Goal: Information Seeking & Learning: Learn about a topic

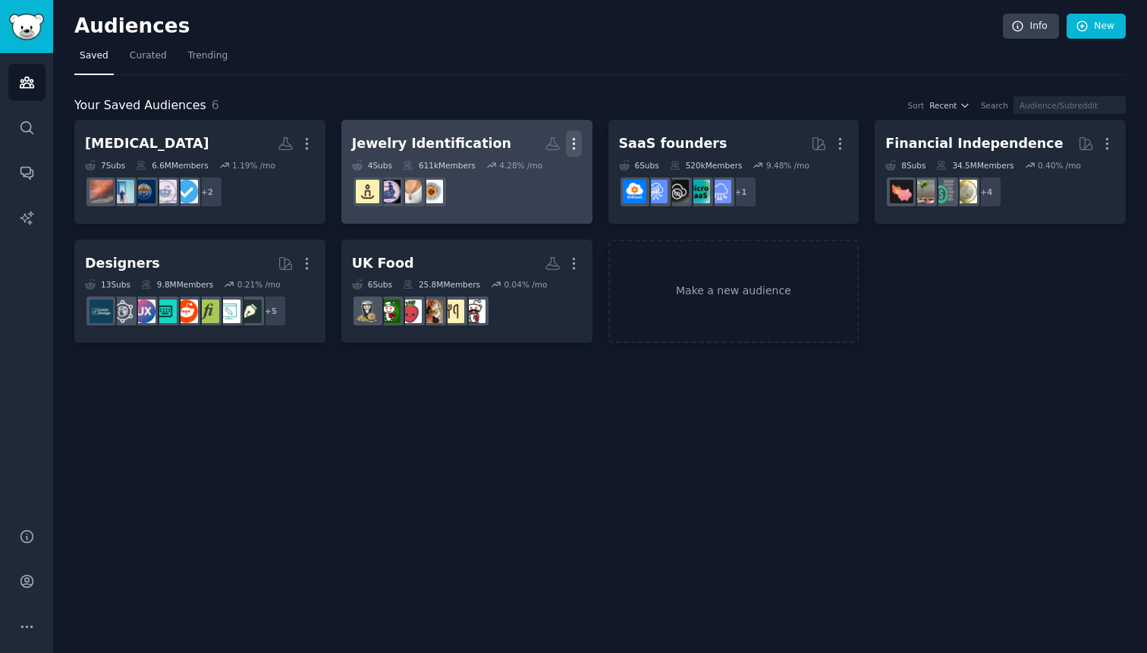
click at [577, 143] on icon "button" at bounding box center [574, 144] width 16 height 16
click at [527, 181] on p "Delete" at bounding box center [532, 176] width 35 height 16
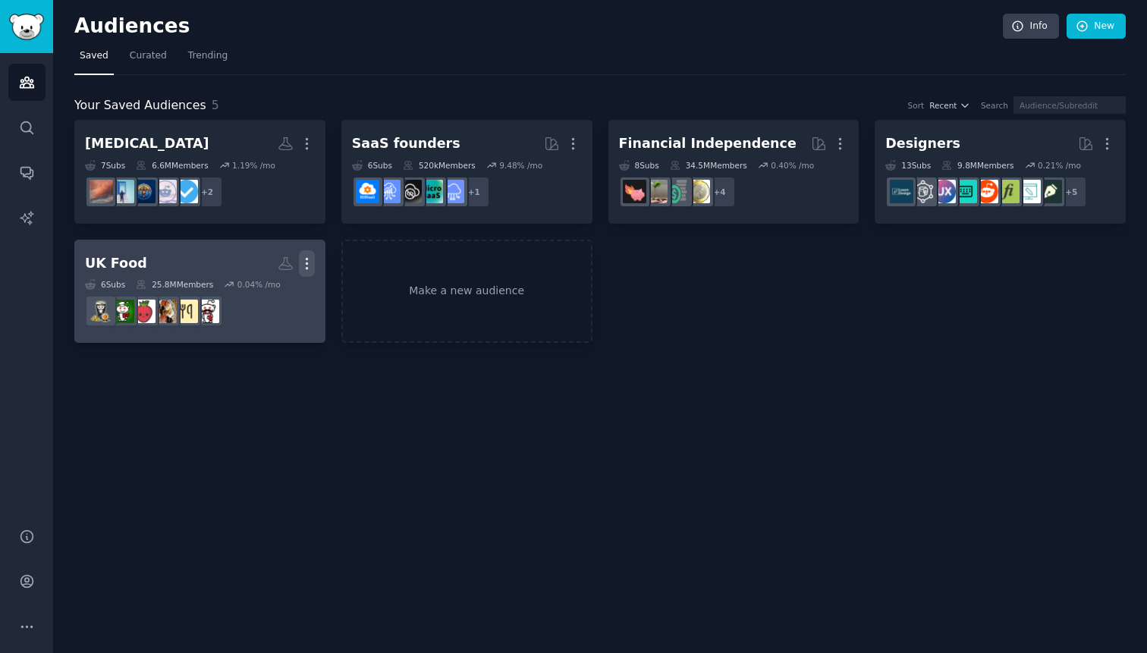
click at [312, 263] on icon "button" at bounding box center [307, 264] width 16 height 16
click at [282, 298] on p "Delete" at bounding box center [265, 296] width 35 height 16
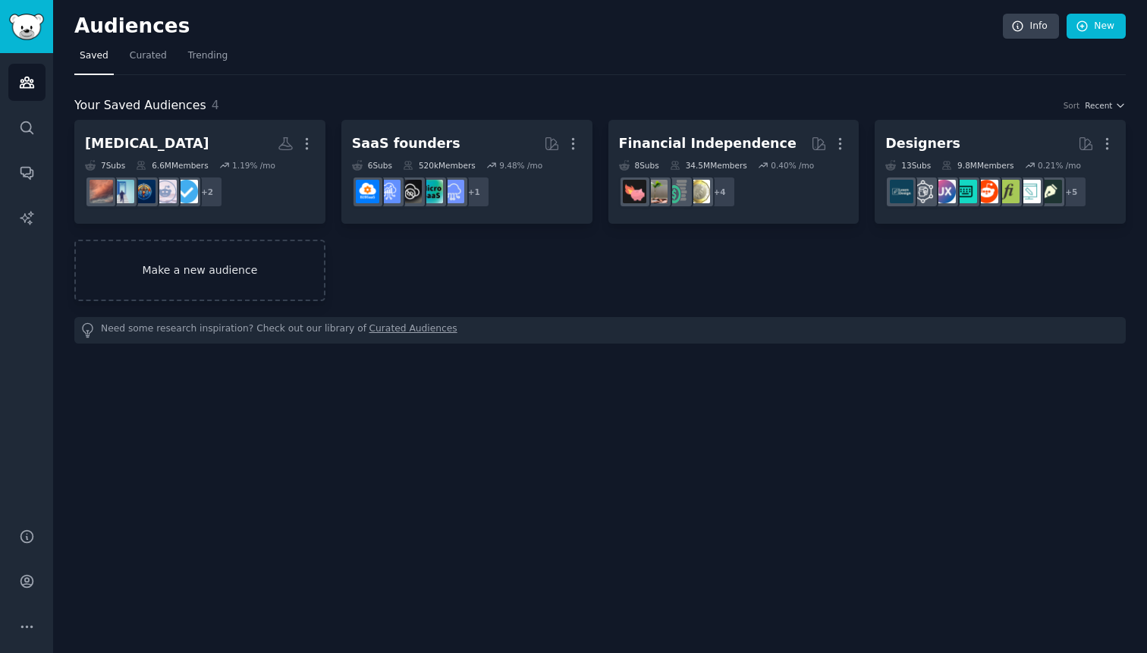
click at [275, 276] on link "Make a new audience" at bounding box center [199, 270] width 251 height 61
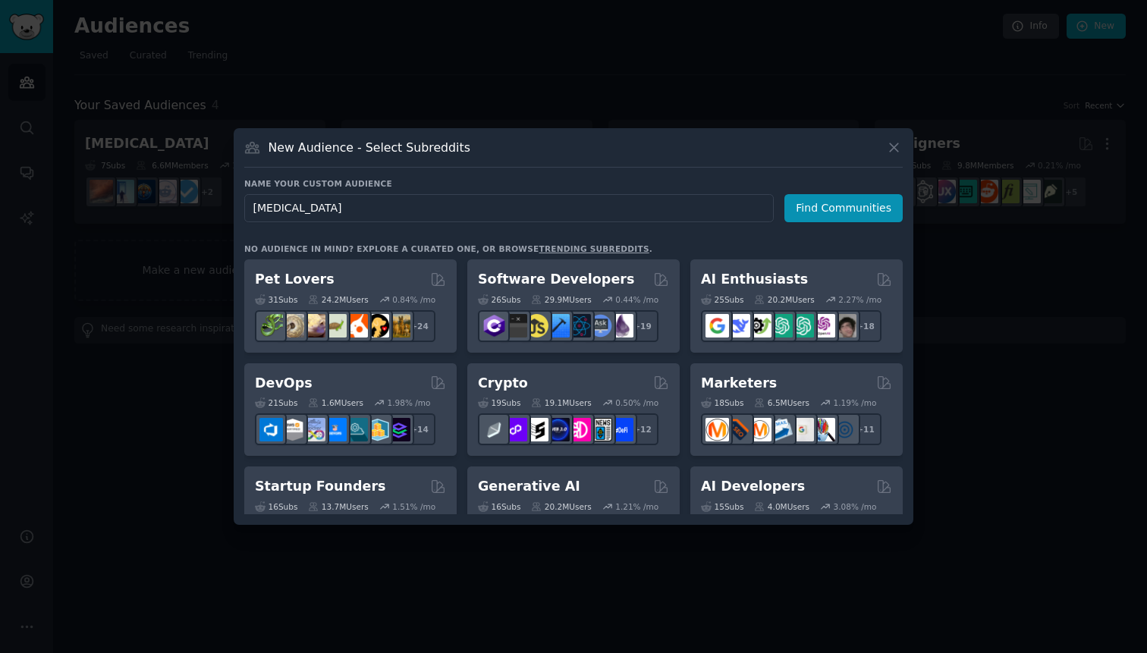
type input "[MEDICAL_DATA]"
click at [848, 225] on div "Name your custom audience Audience Name [MEDICAL_DATA] Find Communities No audi…" at bounding box center [573, 346] width 659 height 336
click at [855, 203] on button "Find Communities" at bounding box center [843, 208] width 118 height 28
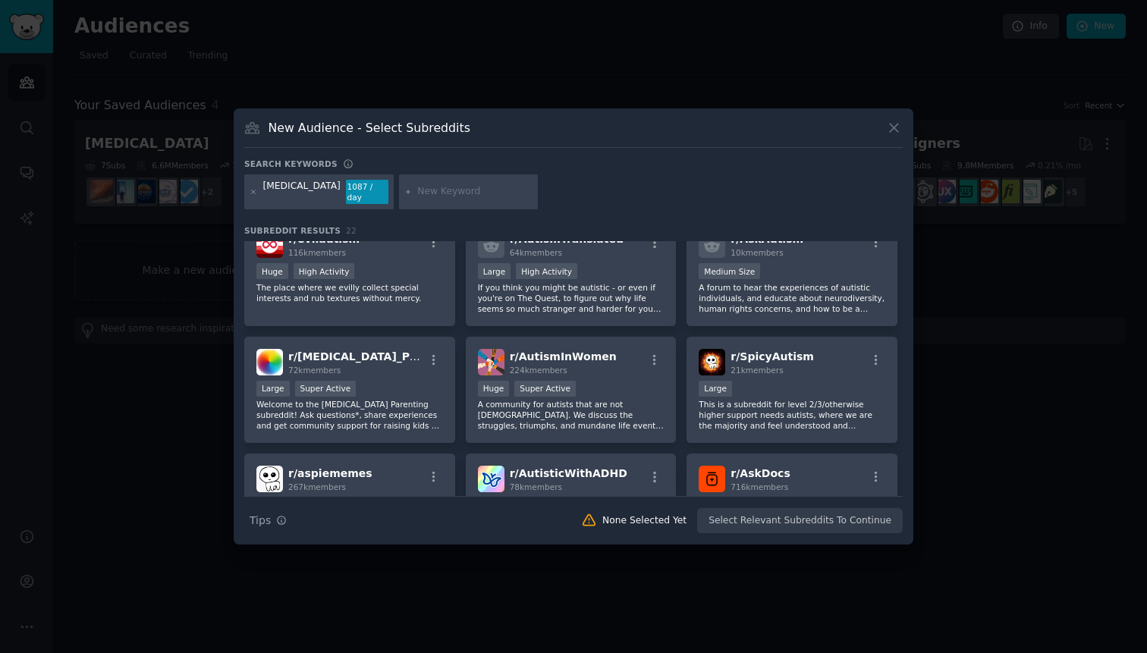
scroll to position [146, 0]
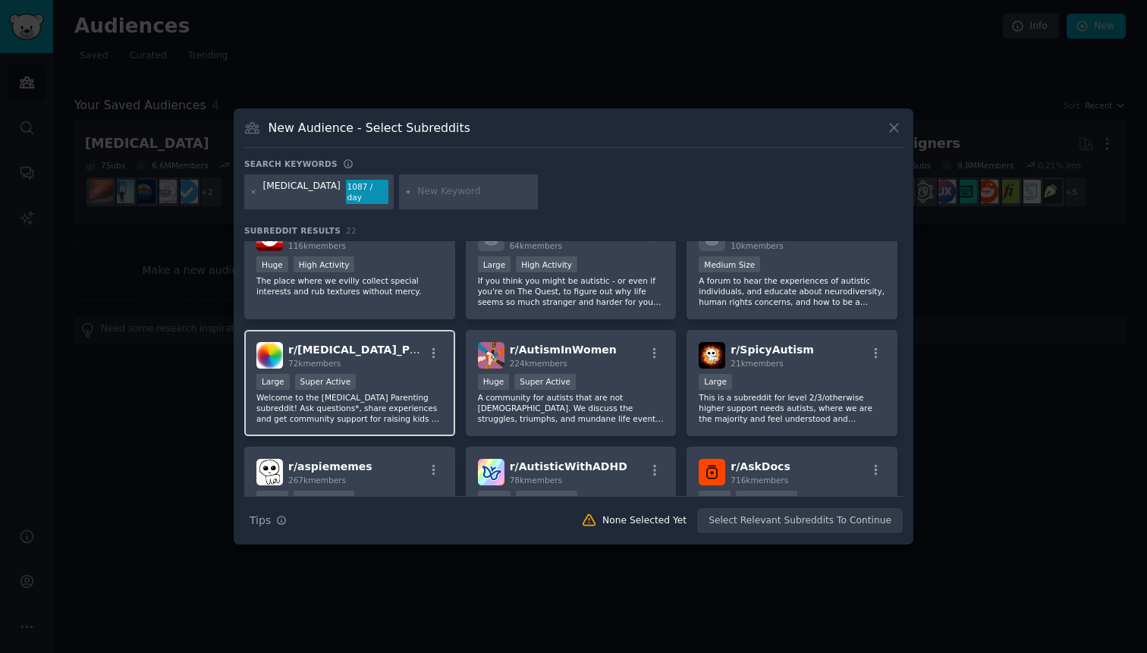
click at [363, 344] on span "r/ [MEDICAL_DATA]_Parenting" at bounding box center [374, 350] width 172 height 12
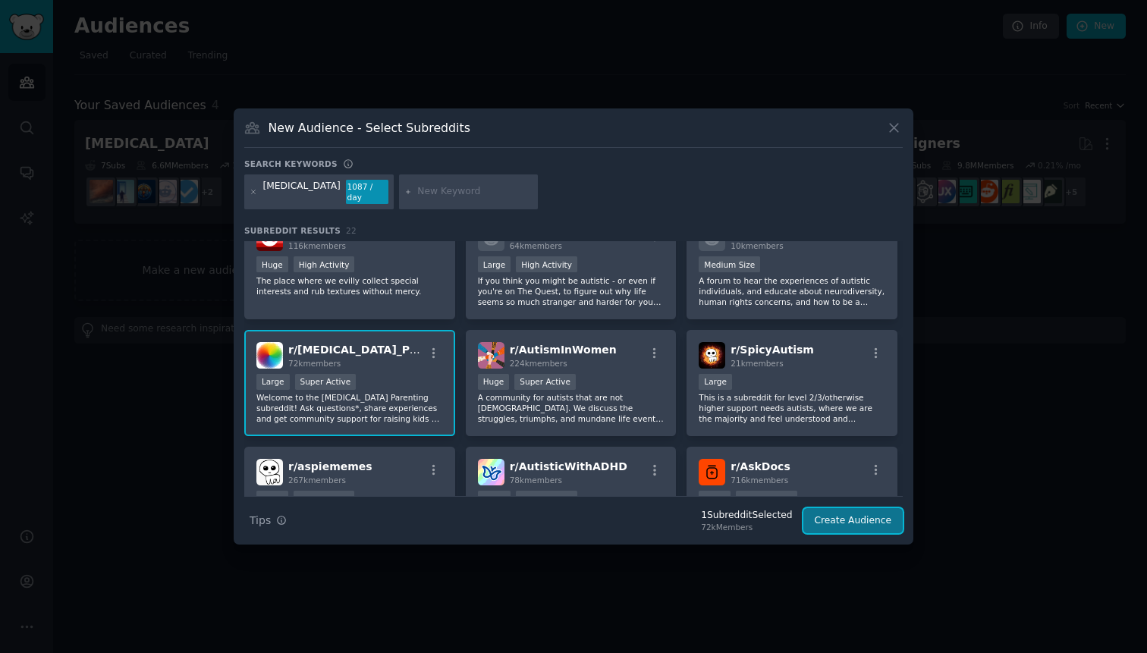
click at [872, 527] on button "Create Audience" at bounding box center [853, 521] width 100 height 26
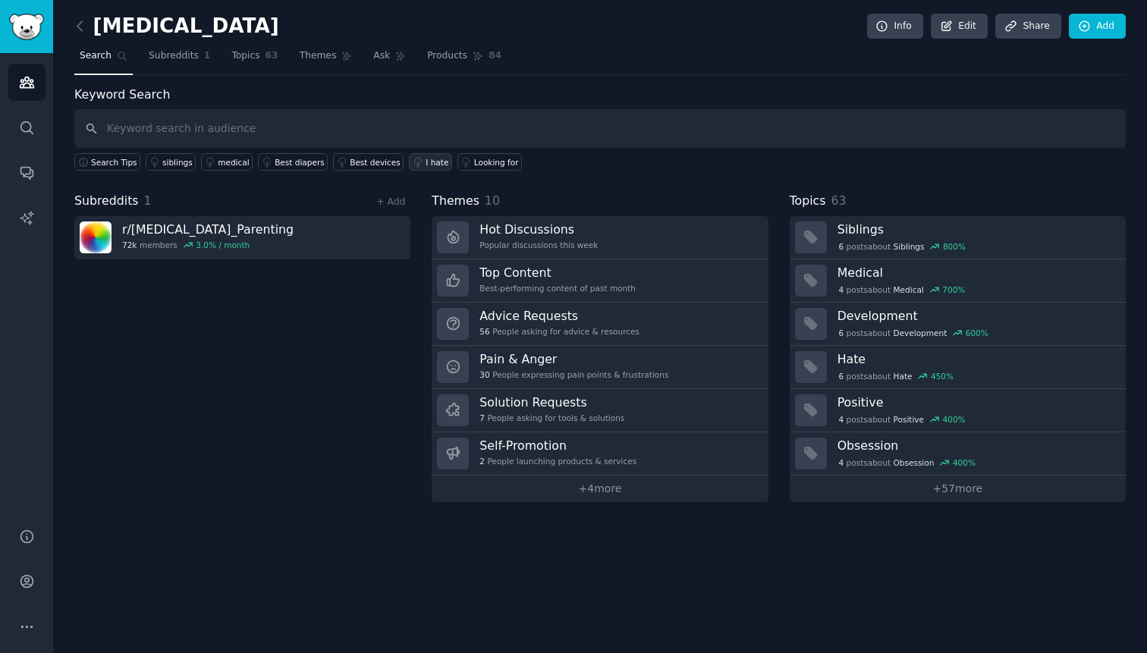
click at [431, 165] on div "I hate" at bounding box center [437, 162] width 23 height 11
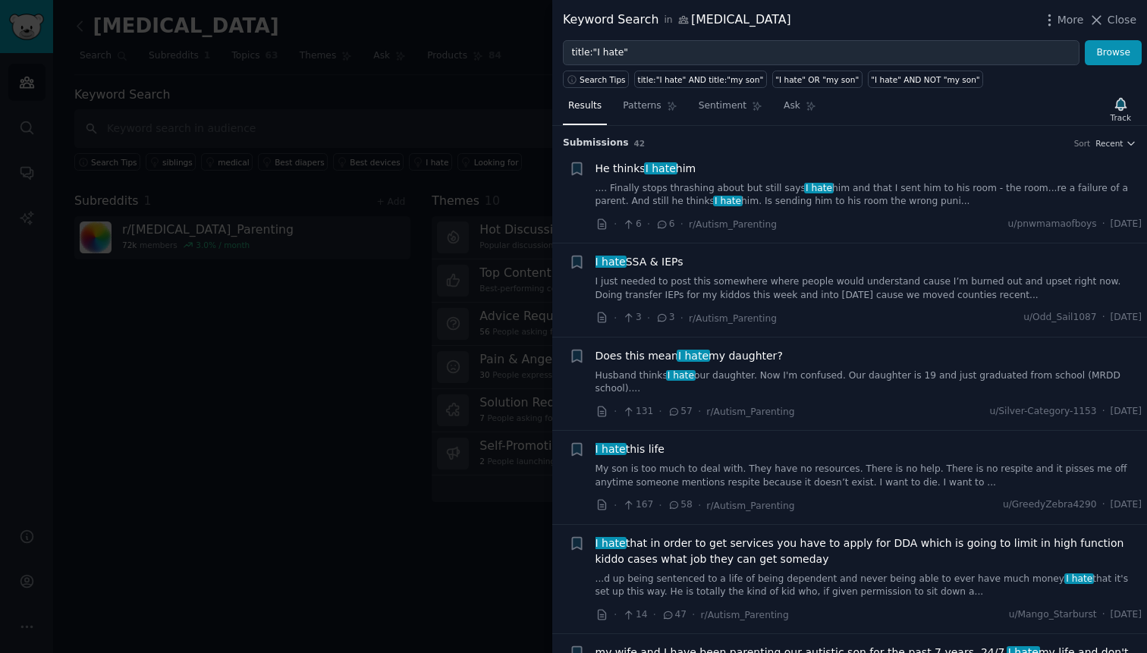
click at [627, 442] on span "I hate this life" at bounding box center [630, 450] width 69 height 16
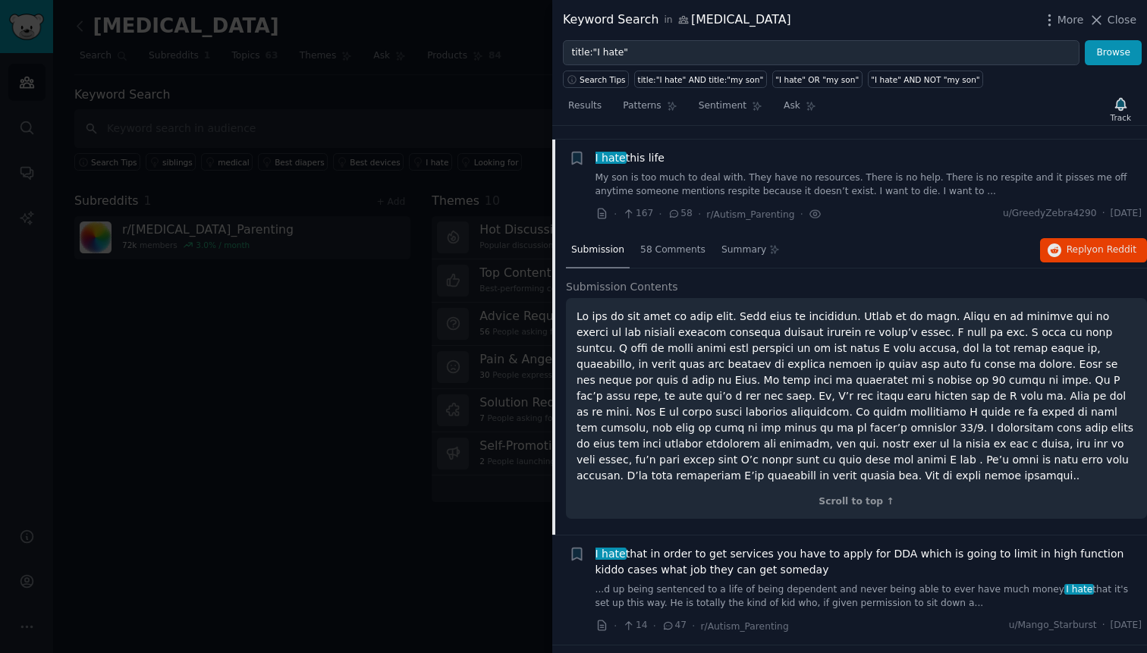
scroll to position [291, 0]
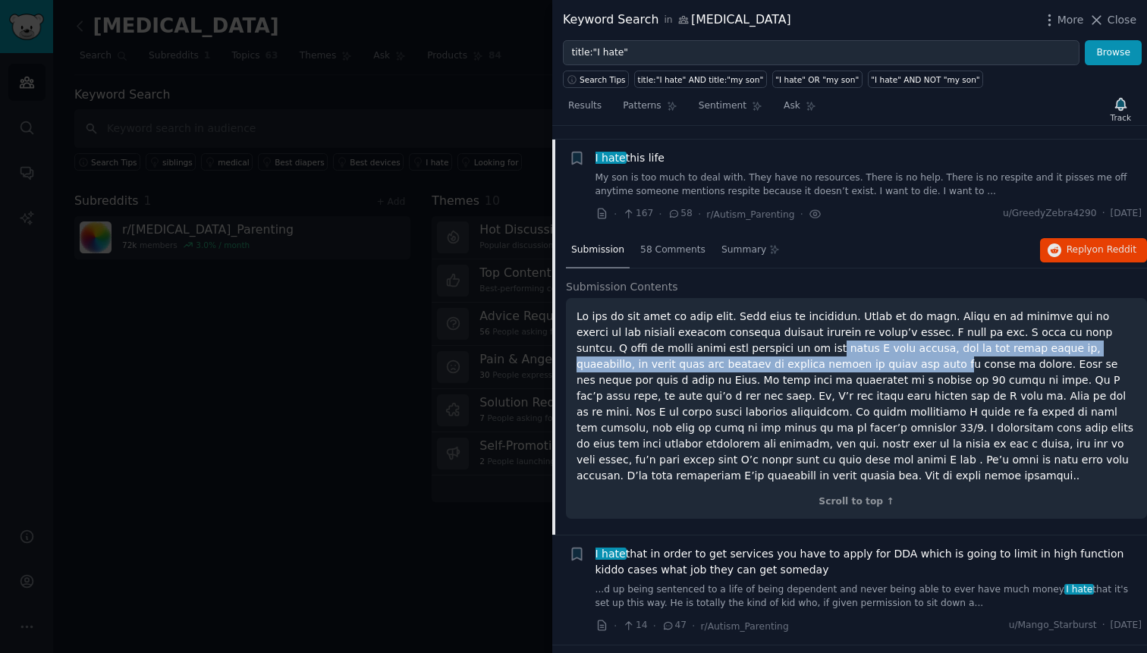
drag, startPoint x: 731, startPoint y: 338, endPoint x: 740, endPoint y: 352, distance: 17.0
click at [740, 352] on p at bounding box center [857, 396] width 560 height 175
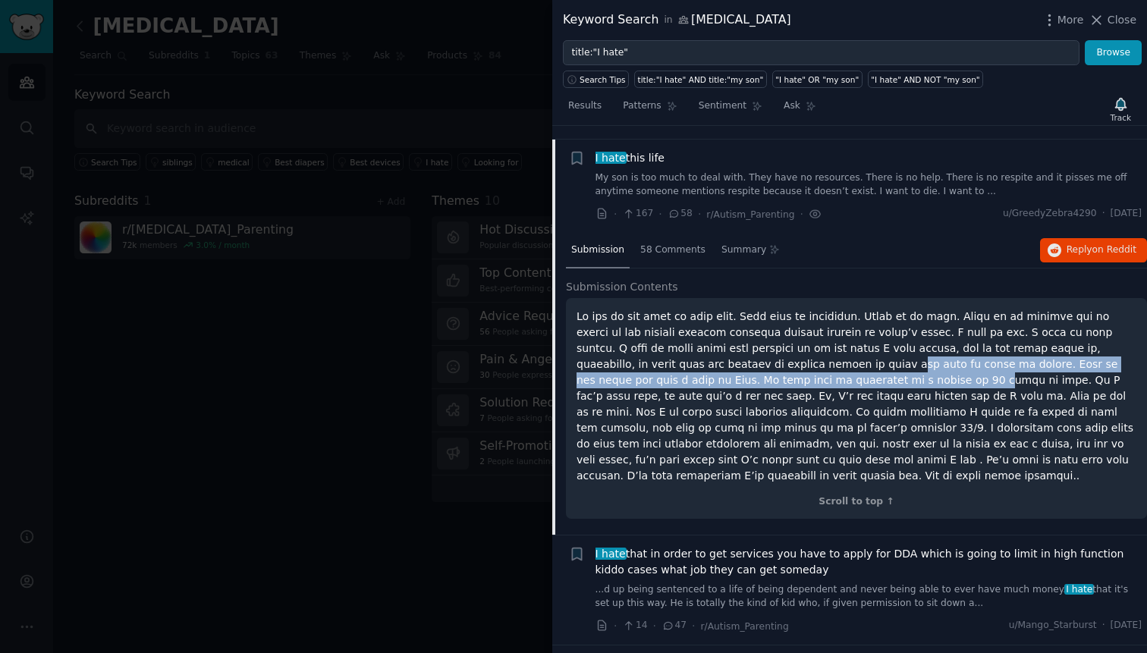
drag, startPoint x: 694, startPoint y: 351, endPoint x: 712, endPoint y: 362, distance: 21.1
click at [712, 362] on p at bounding box center [857, 396] width 560 height 175
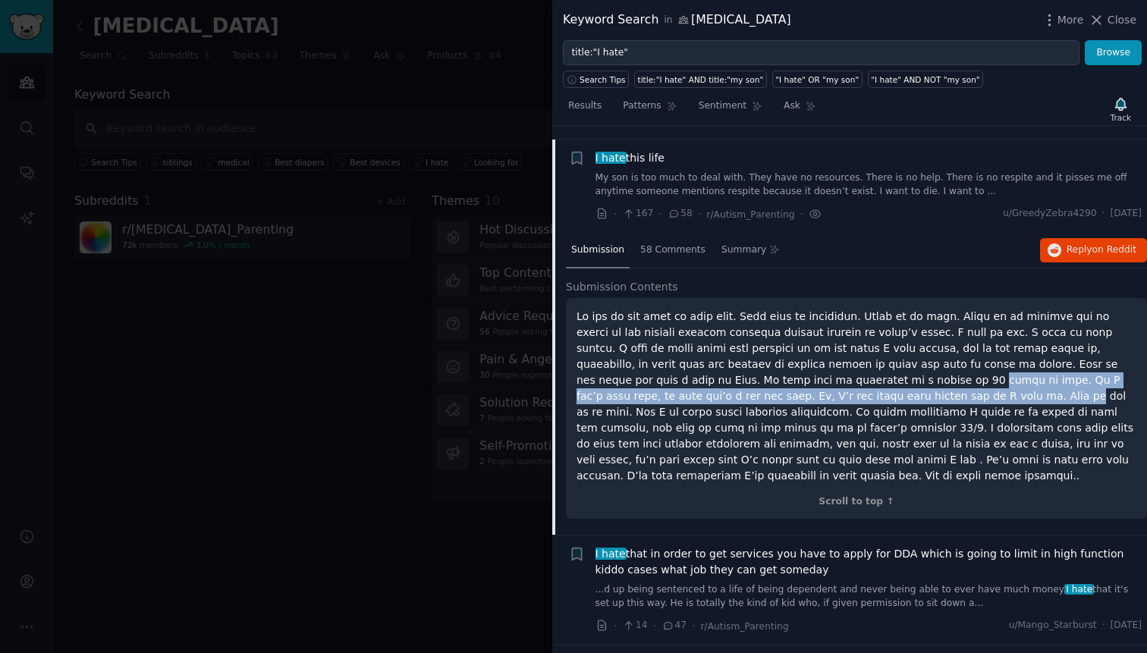
drag, startPoint x: 709, startPoint y: 364, endPoint x: 724, endPoint y: 379, distance: 20.9
click at [724, 379] on p at bounding box center [857, 396] width 560 height 175
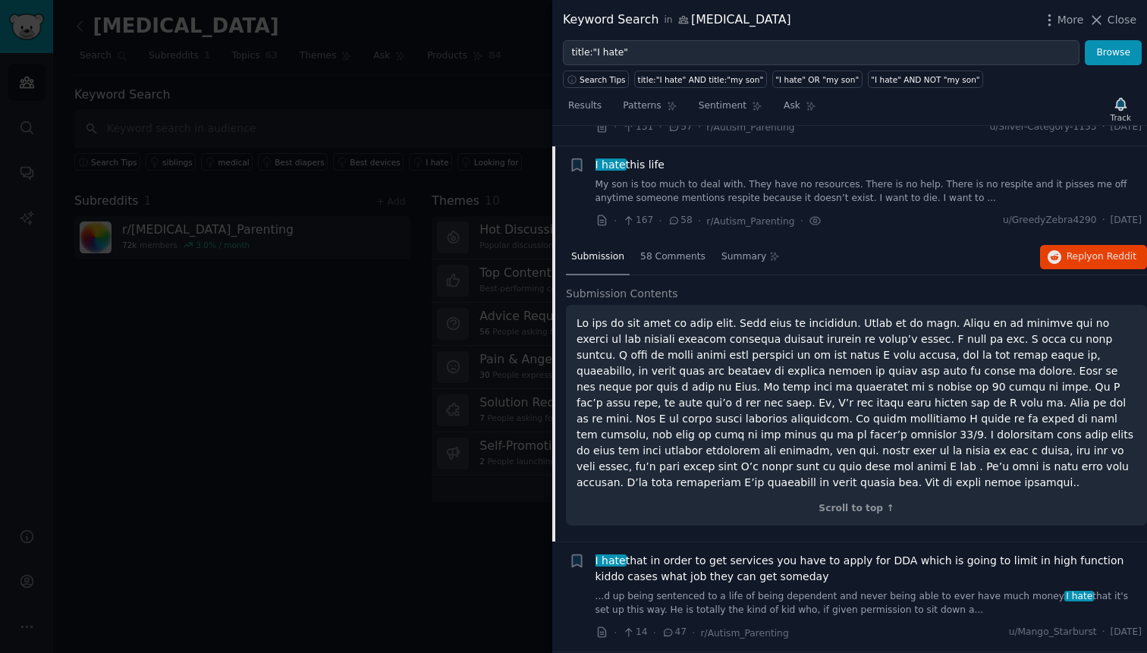
scroll to position [276, 0]
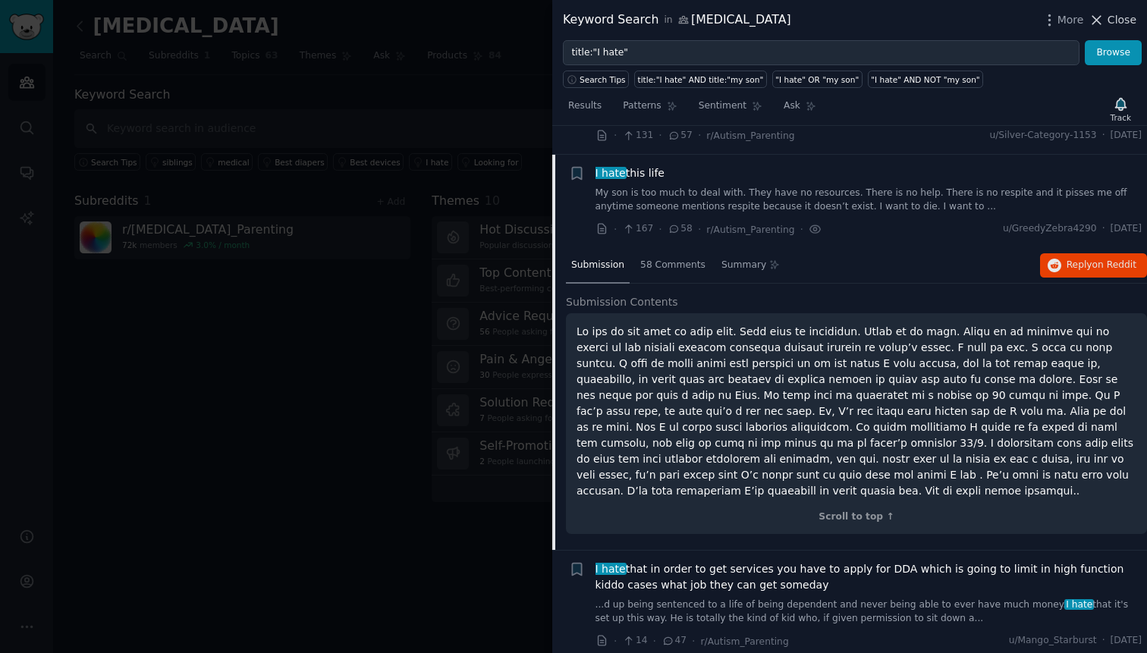
click at [1102, 20] on icon at bounding box center [1097, 20] width 16 height 16
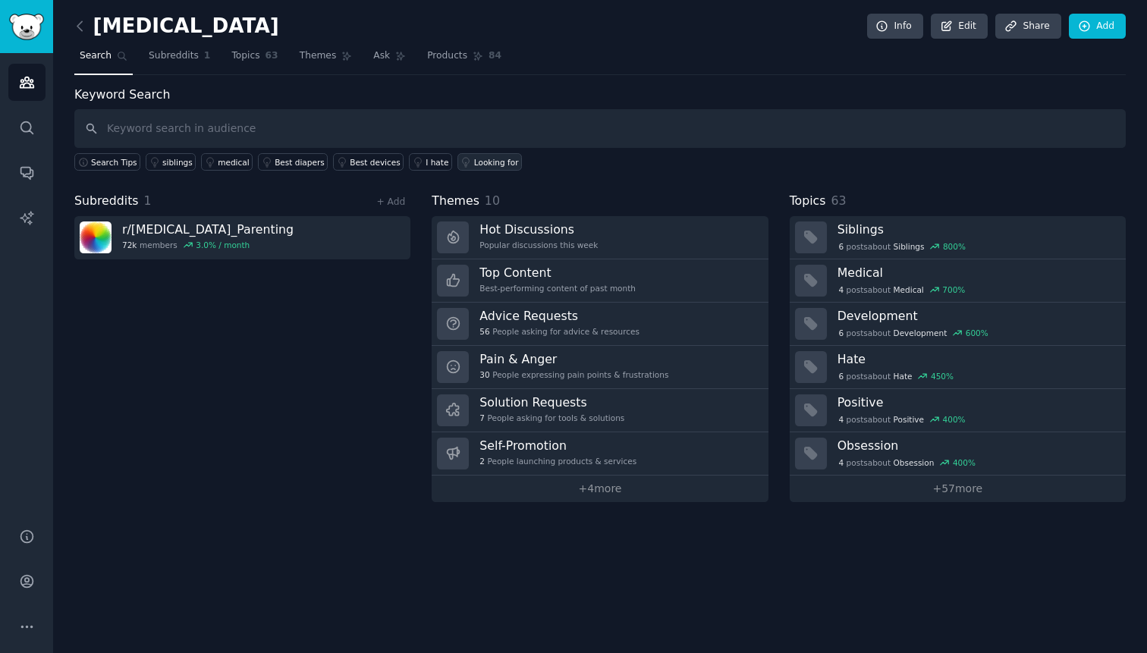
click at [475, 162] on div "Looking for" at bounding box center [496, 162] width 45 height 11
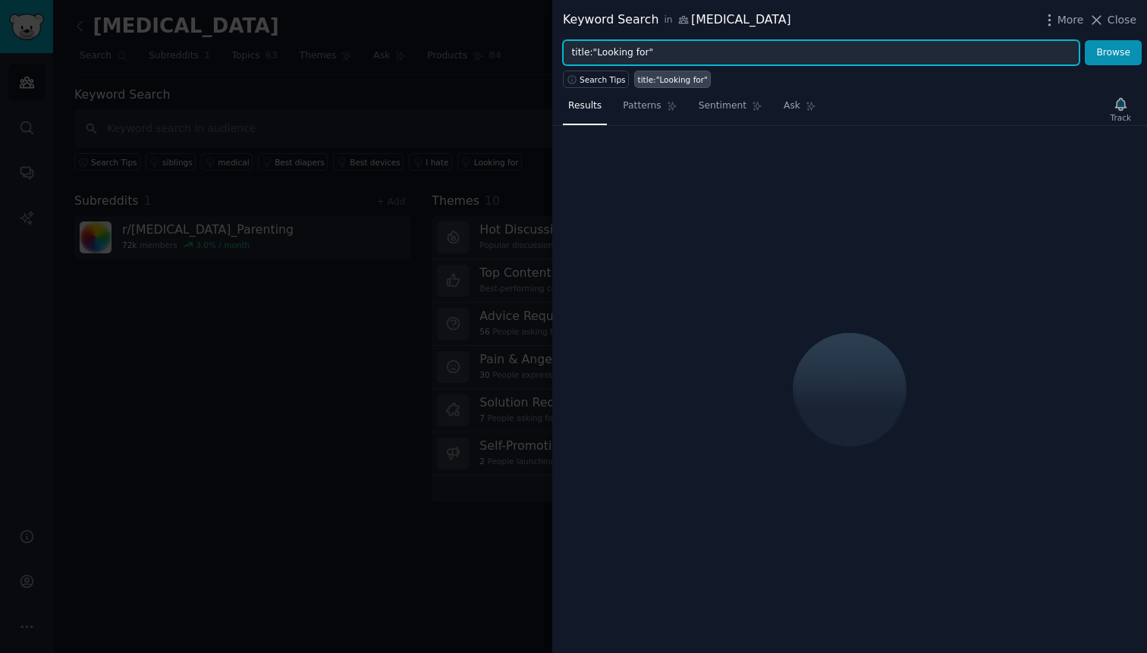
click at [697, 58] on input "title:"Looking for"" at bounding box center [821, 53] width 517 height 26
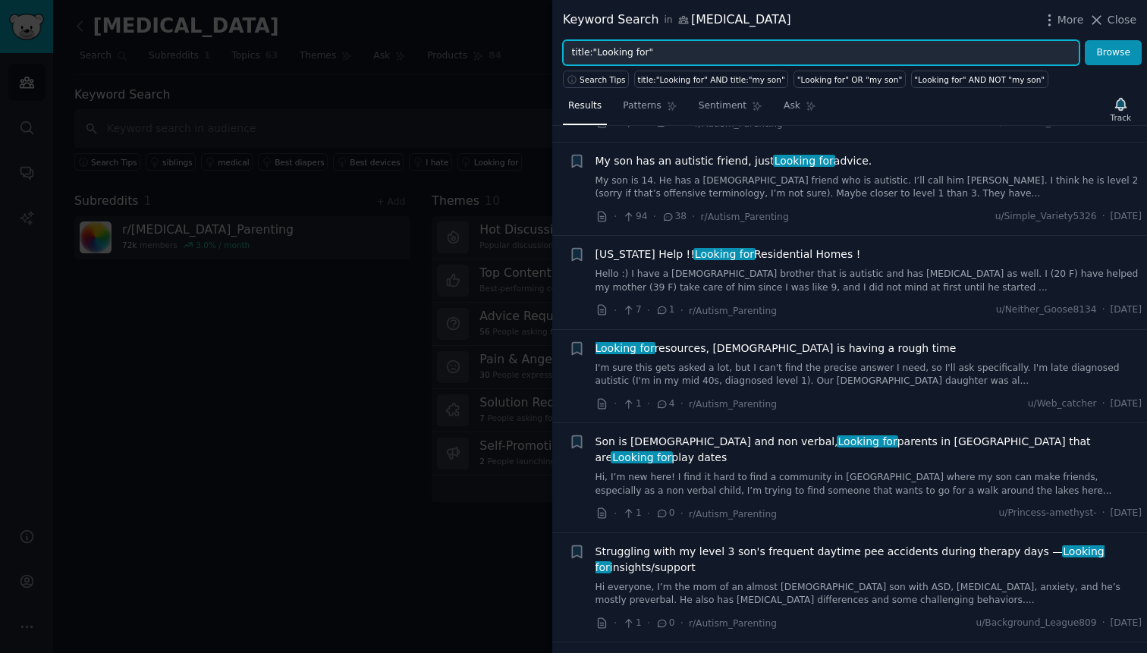
scroll to position [228, 0]
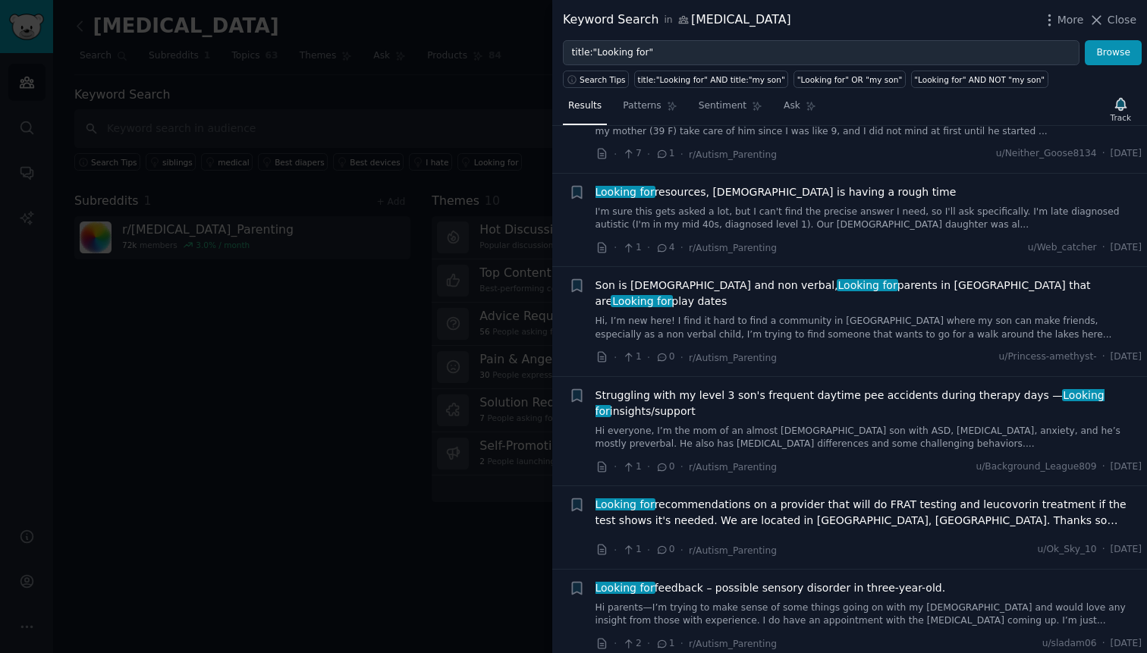
click at [300, 463] on div at bounding box center [573, 326] width 1147 height 653
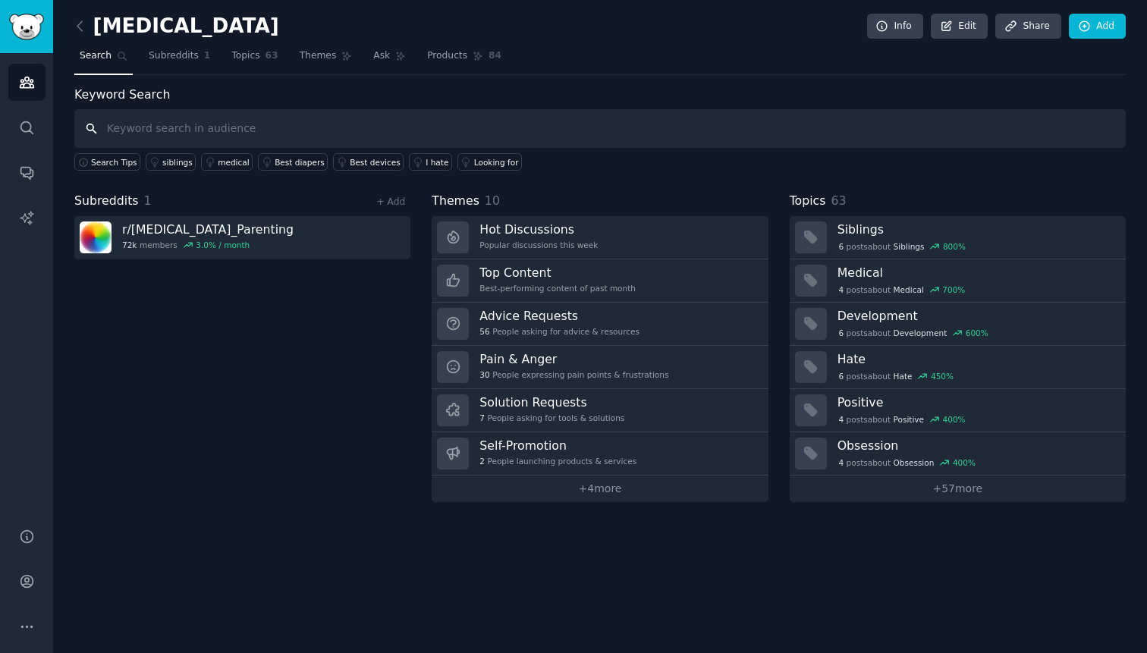
click at [339, 131] on input "text" at bounding box center [600, 128] width 1052 height 39
type input "a"
type input "i wish there was"
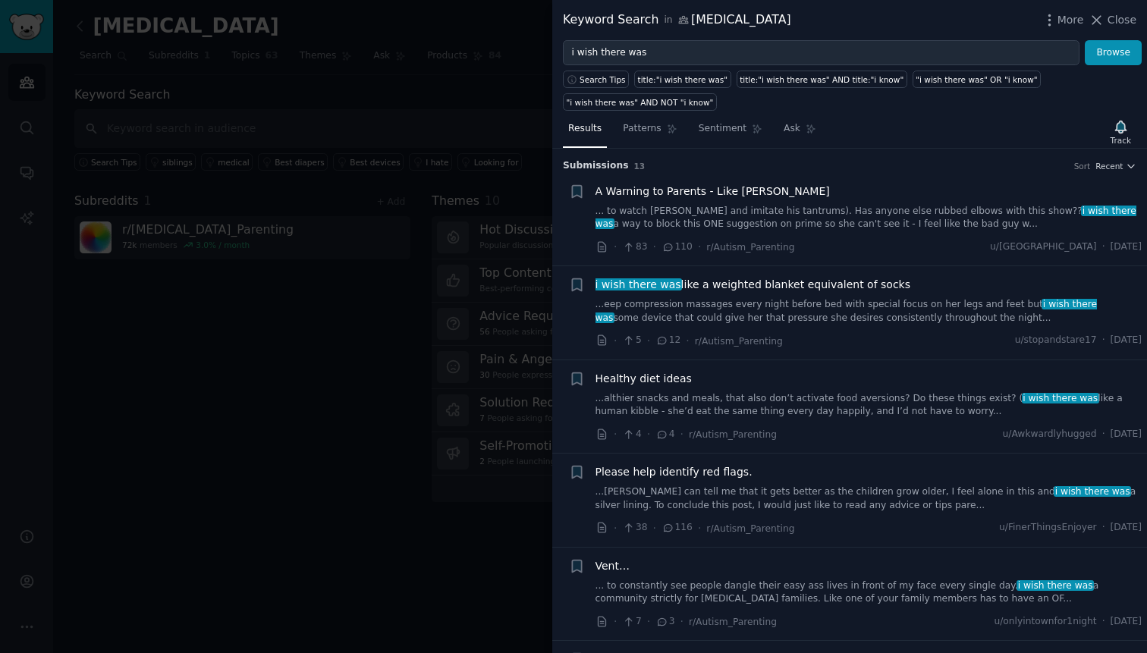
click at [673, 288] on span "i wish there was" at bounding box center [638, 284] width 89 height 12
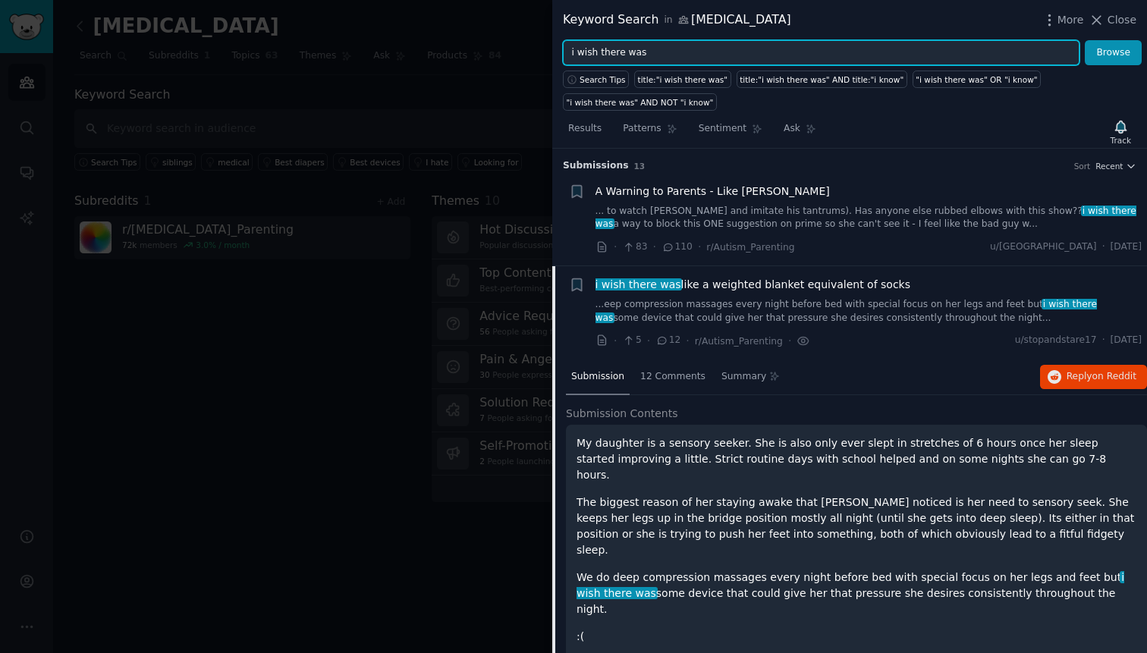
click at [682, 58] on input "i wish there was" at bounding box center [821, 53] width 517 height 26
click at [1085, 40] on button "Browse" at bounding box center [1113, 53] width 57 height 26
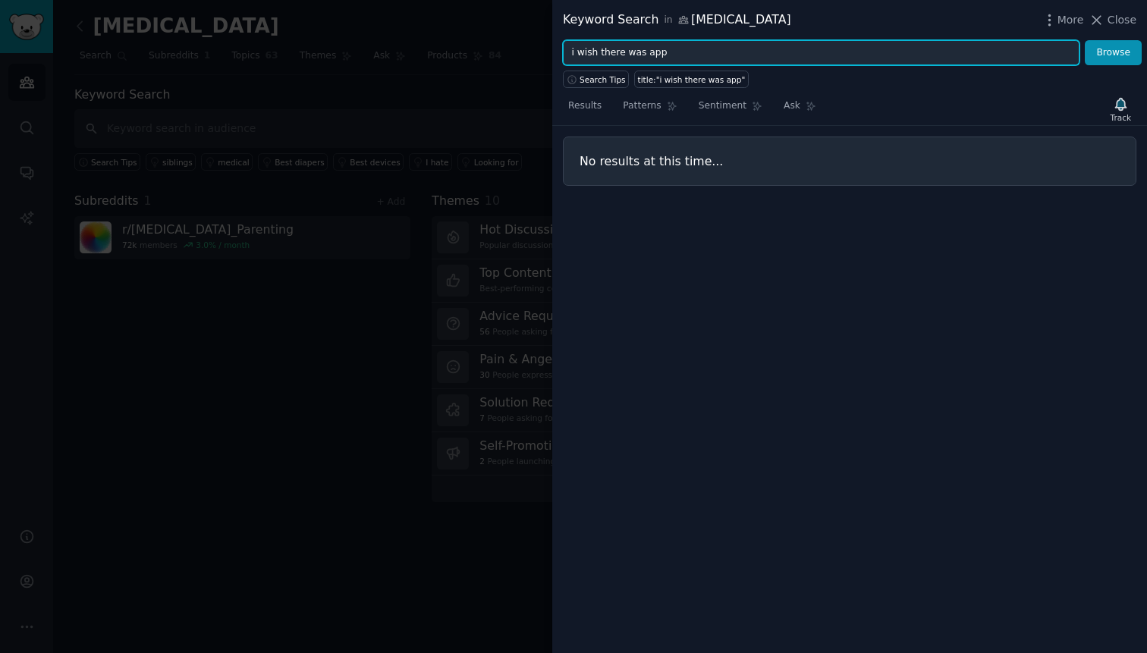
drag, startPoint x: 649, startPoint y: 57, endPoint x: 524, endPoint y: 56, distance: 124.4
click at [563, 56] on input "i wish there was app" at bounding box center [821, 53] width 517 height 26
click at [1085, 40] on button "Browse" at bounding box center [1113, 53] width 57 height 26
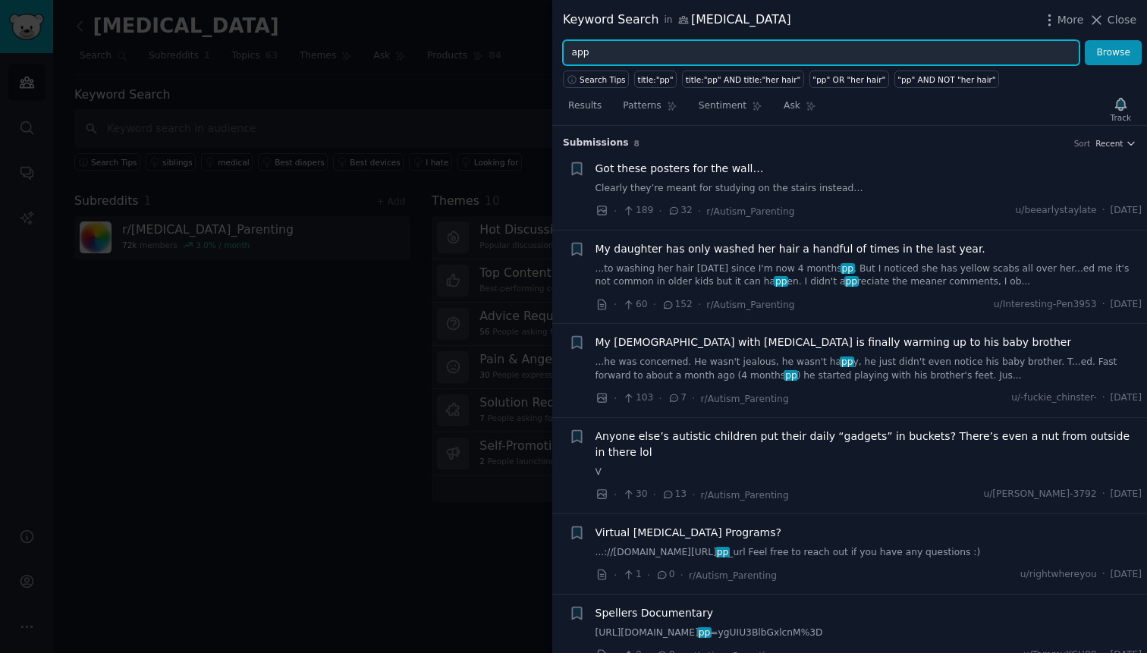
type input "app"
click at [1085, 40] on button "Browse" at bounding box center [1113, 53] width 57 height 26
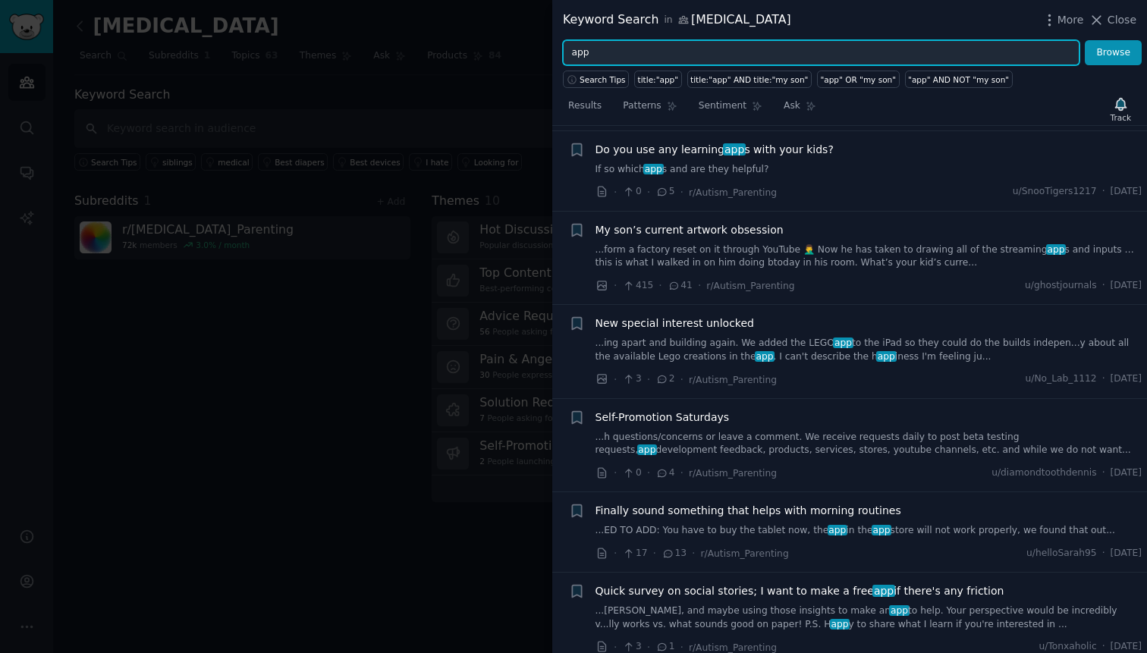
scroll to position [1527, 0]
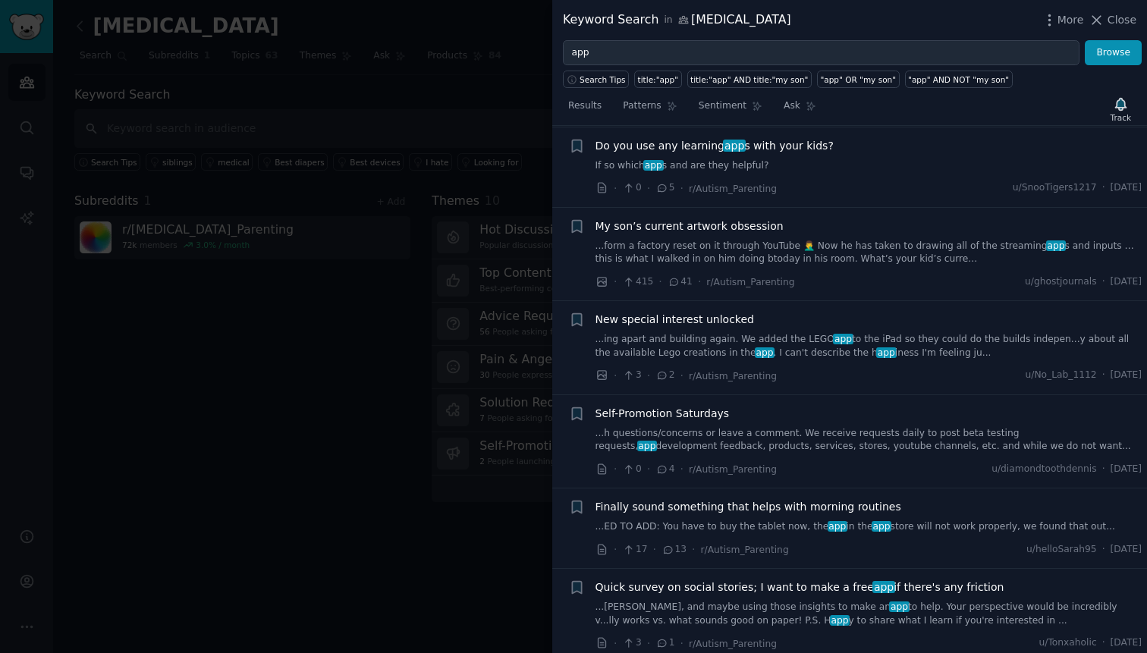
click at [349, 297] on div at bounding box center [573, 326] width 1147 height 653
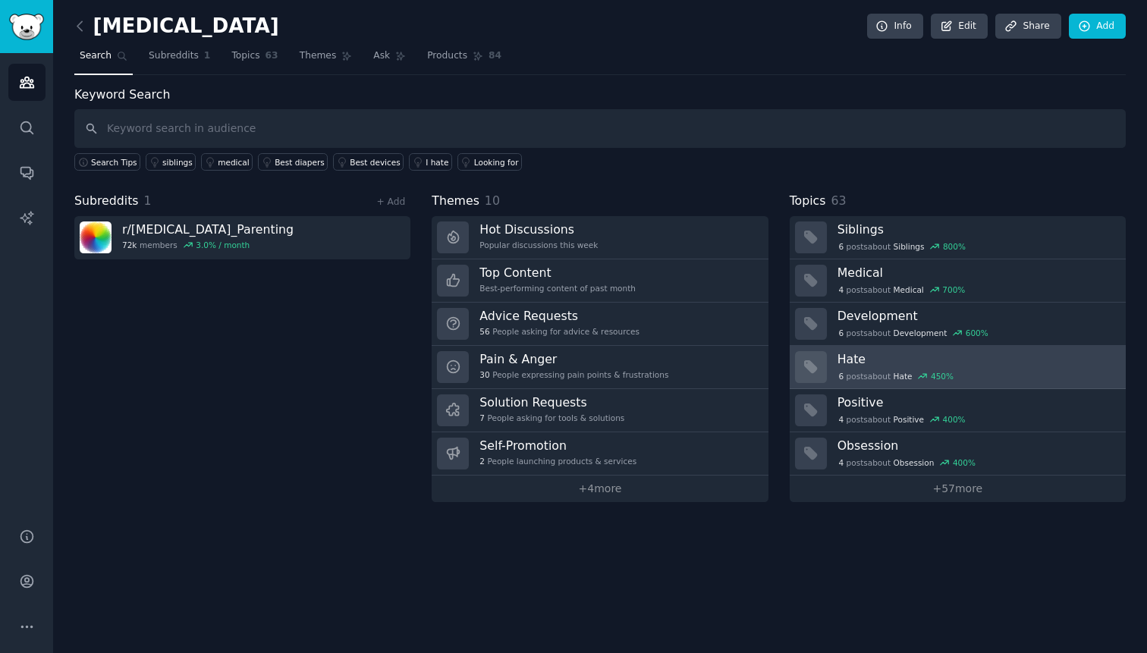
click at [857, 362] on h3 "Hate" at bounding box center [977, 359] width 278 height 16
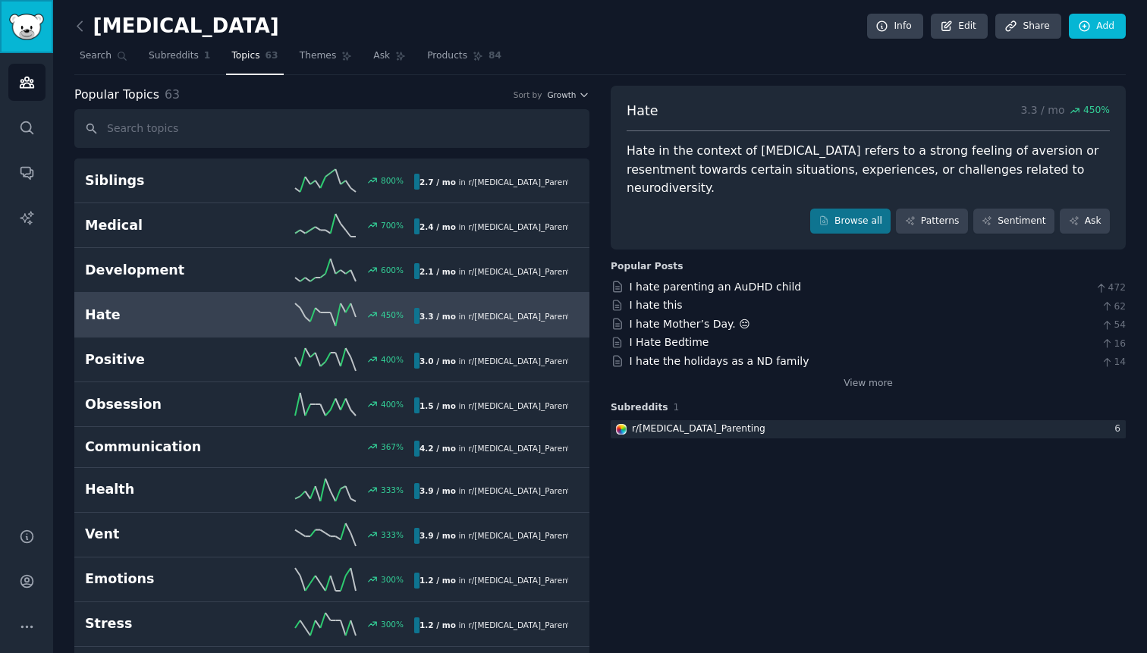
click at [28, 28] on img "Sidebar" at bounding box center [26, 27] width 35 height 27
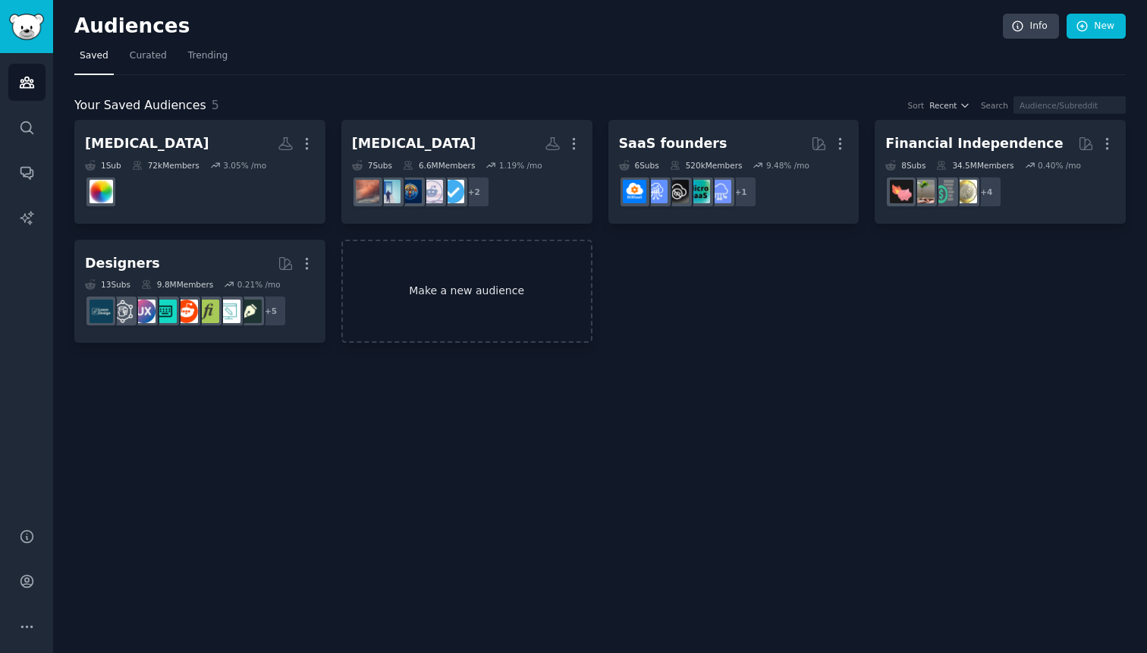
click at [495, 302] on link "Make a new audience" at bounding box center [466, 292] width 251 height 104
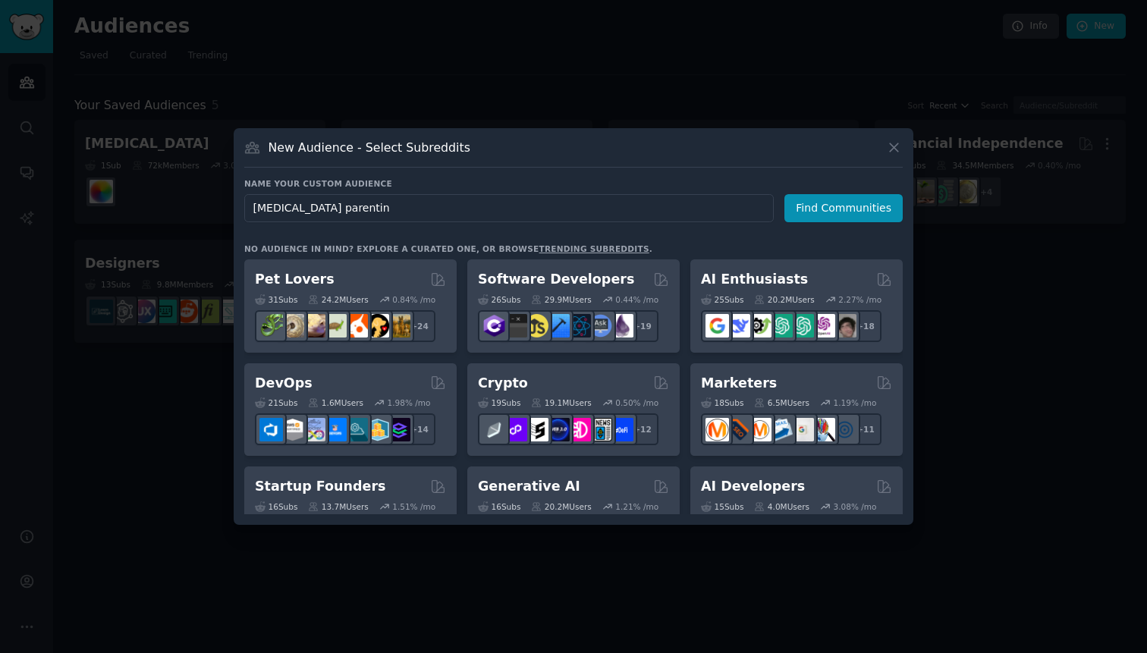
type input "[MEDICAL_DATA] parenting"
click button "Find Communities" at bounding box center [843, 208] width 118 height 28
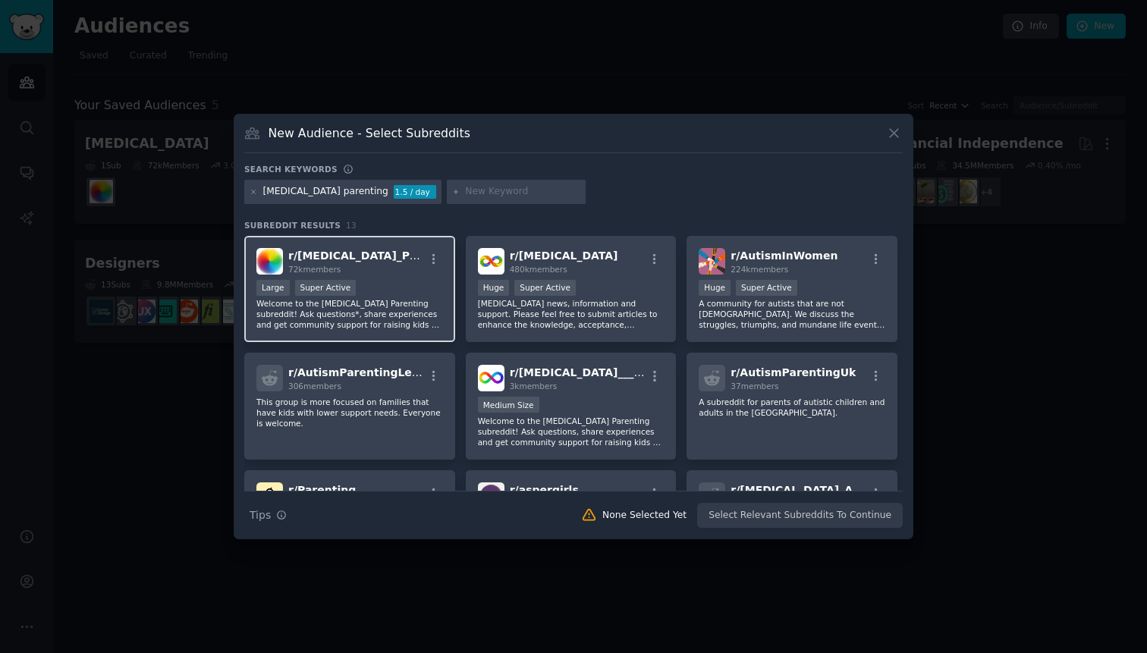
click at [378, 255] on span "r/ [MEDICAL_DATA]_Parenting" at bounding box center [374, 256] width 172 height 12
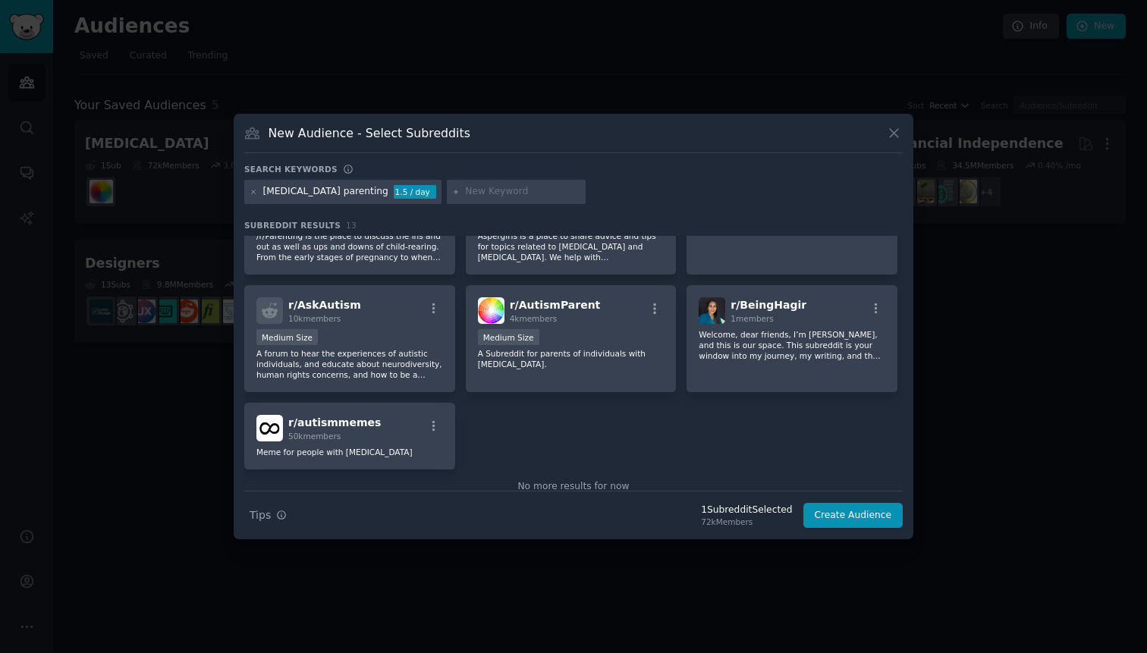
scroll to position [285, 0]
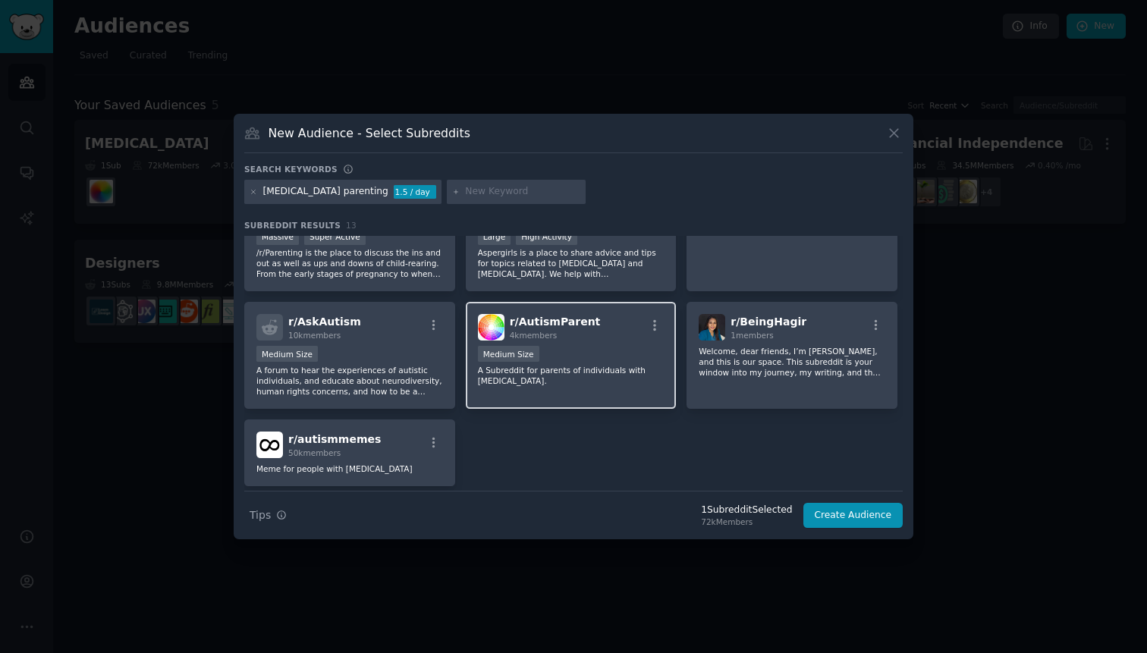
click at [559, 346] on div "Medium Size" at bounding box center [571, 355] width 187 height 19
click at [859, 514] on button "Create Audience" at bounding box center [853, 516] width 100 height 26
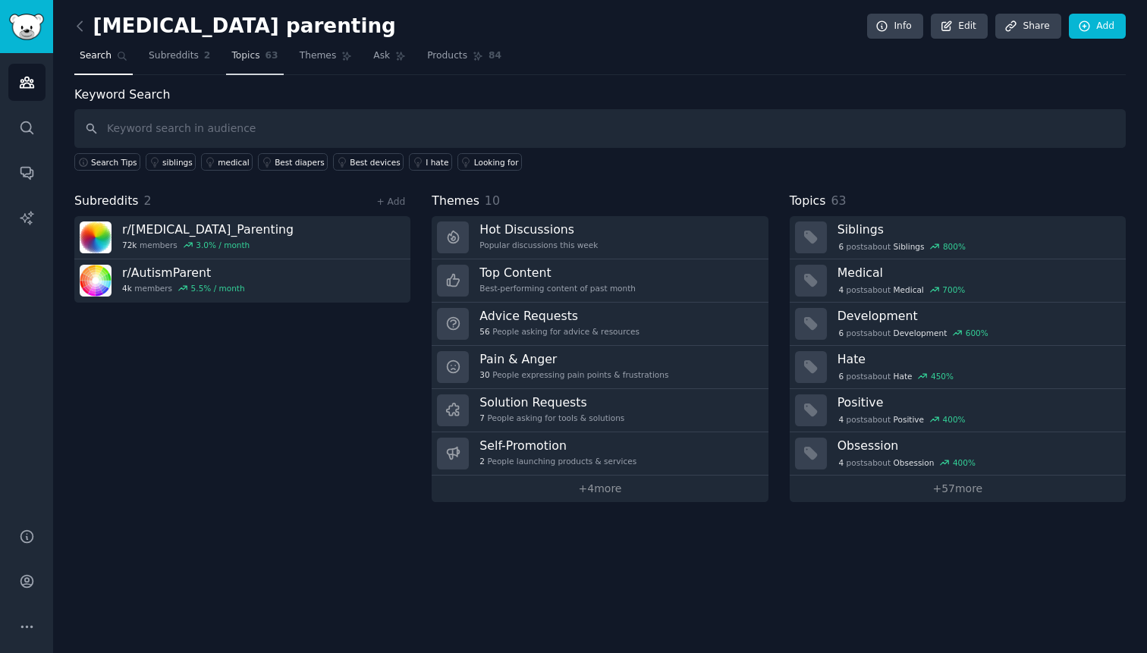
click at [253, 62] on span "Topics" at bounding box center [245, 56] width 28 height 14
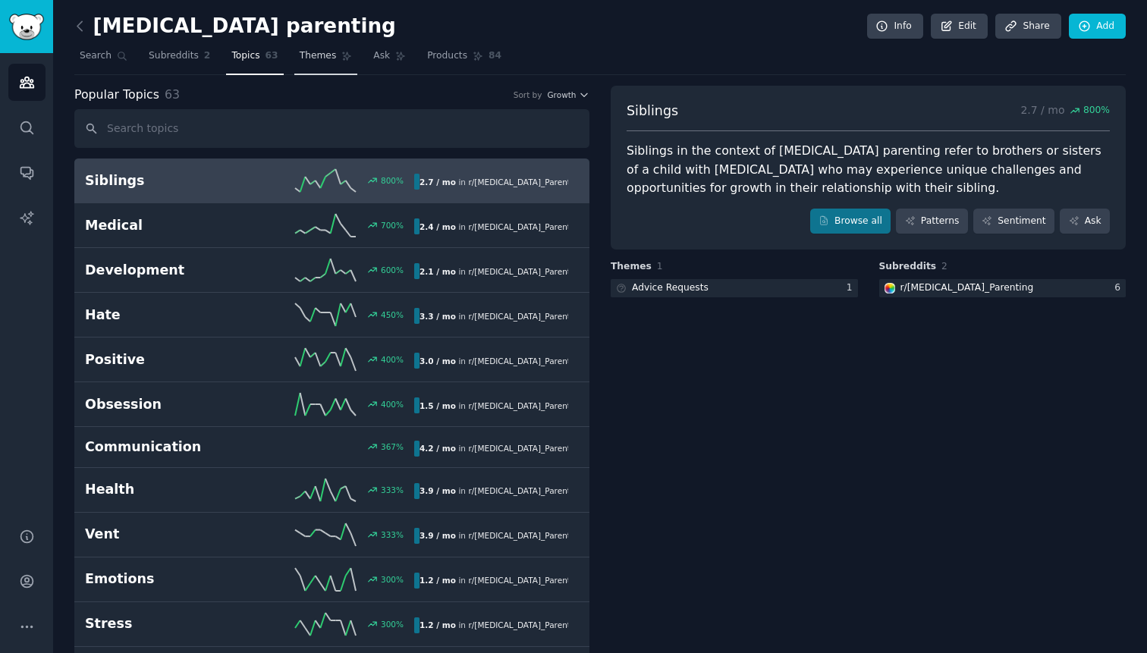
click at [328, 59] on span "Themes" at bounding box center [318, 56] width 37 height 14
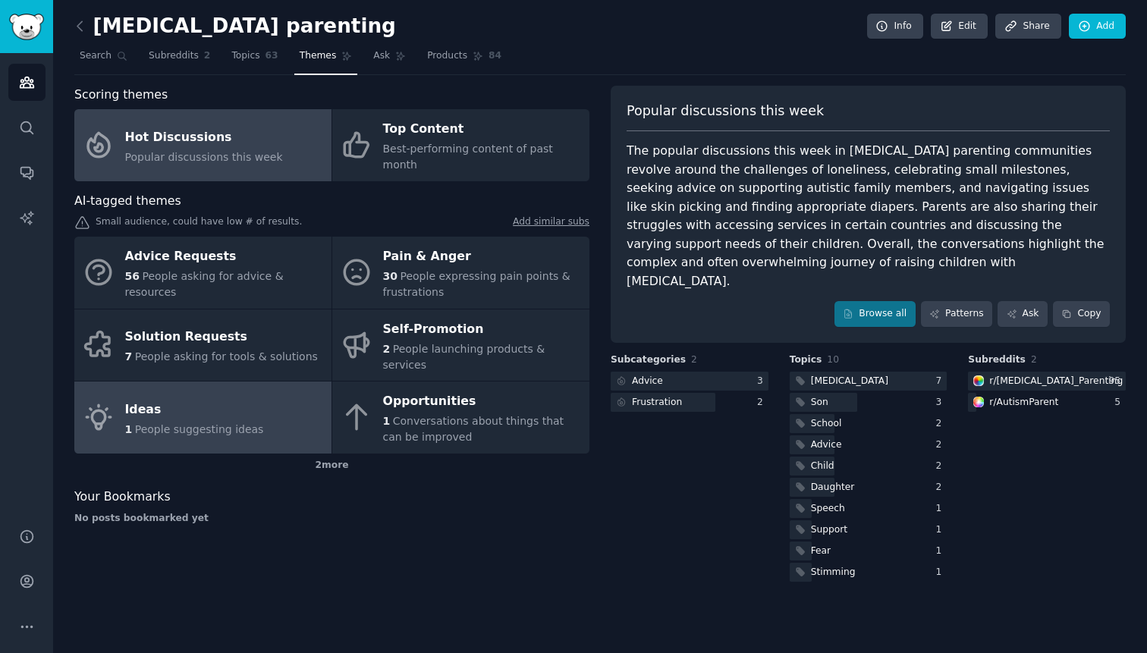
click at [252, 398] on div "Ideas" at bounding box center [194, 410] width 139 height 24
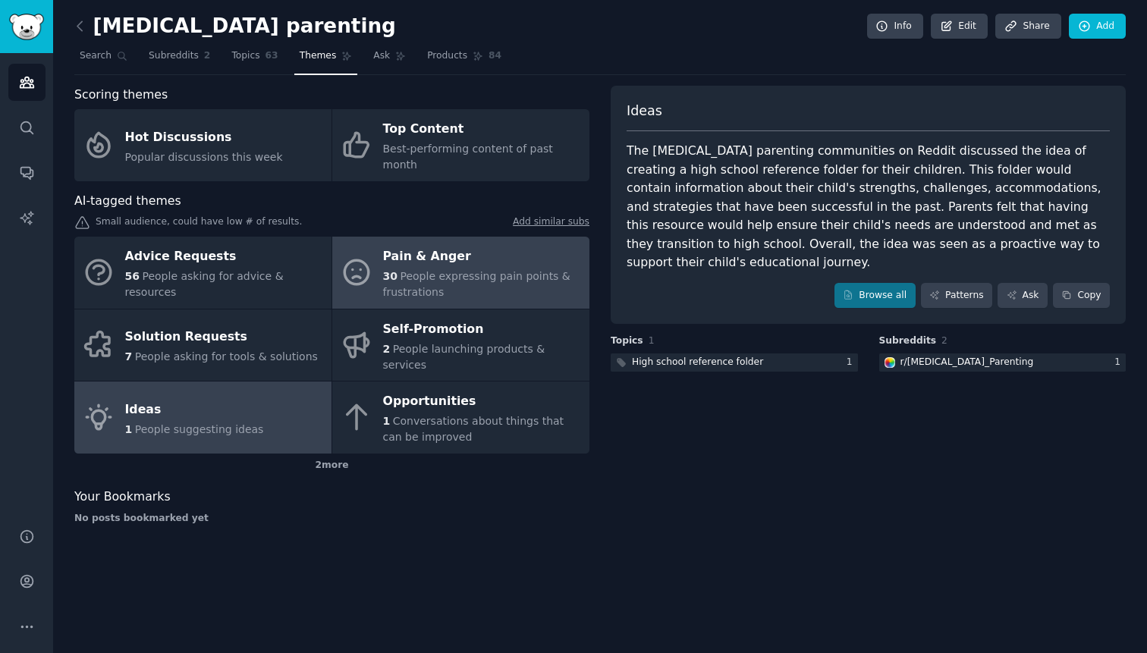
click at [445, 270] on span "People expressing pain points & frustrations" at bounding box center [476, 284] width 187 height 28
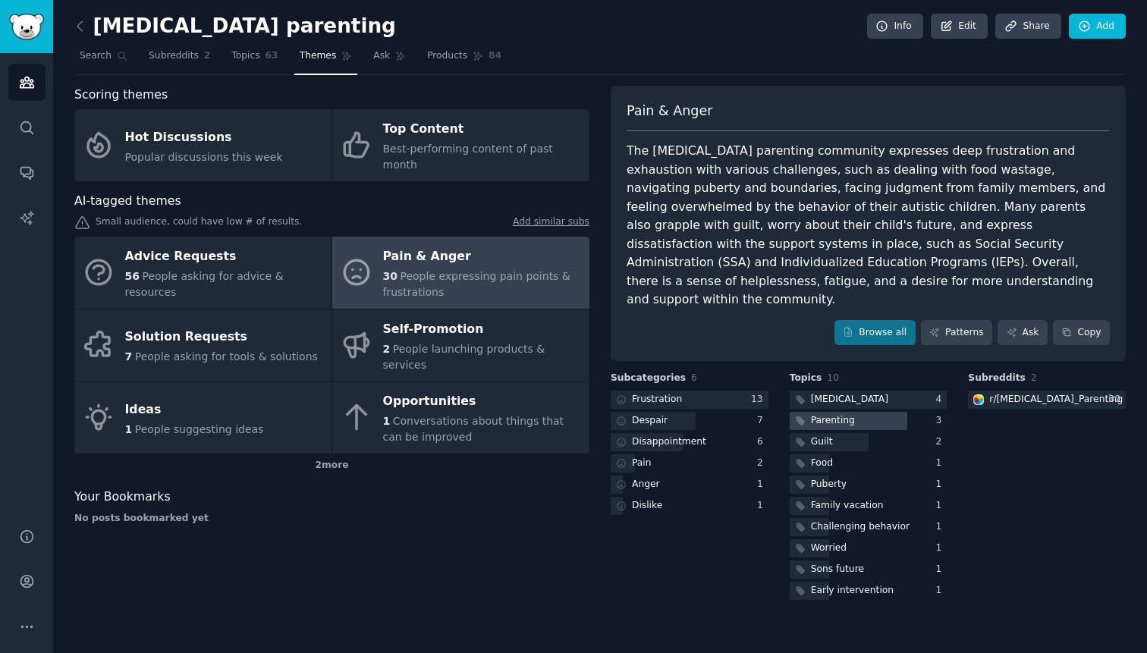
click at [828, 414] on div "Parenting" at bounding box center [833, 421] width 44 height 14
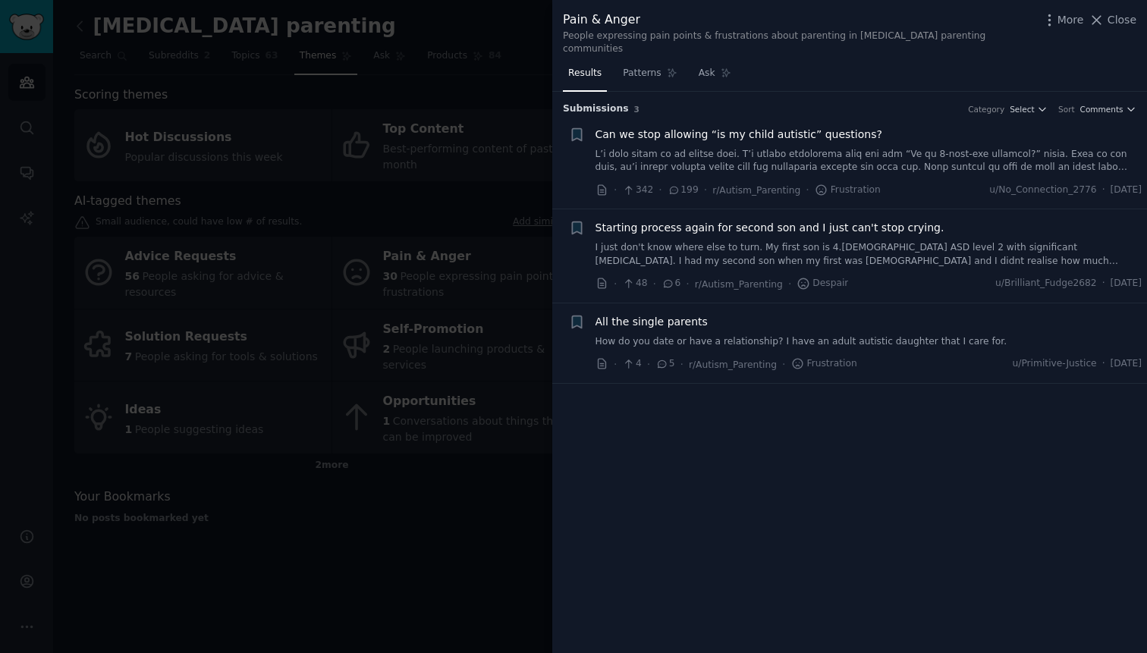
click at [482, 469] on div at bounding box center [573, 326] width 1147 height 653
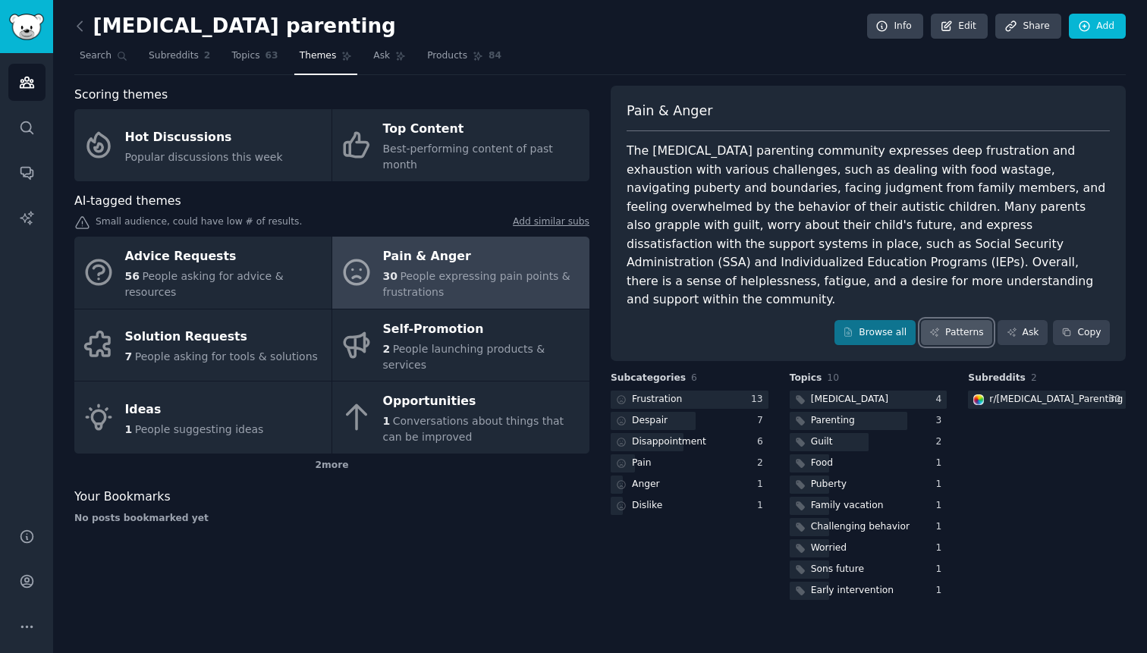
click at [947, 320] on link "Patterns" at bounding box center [956, 333] width 71 height 26
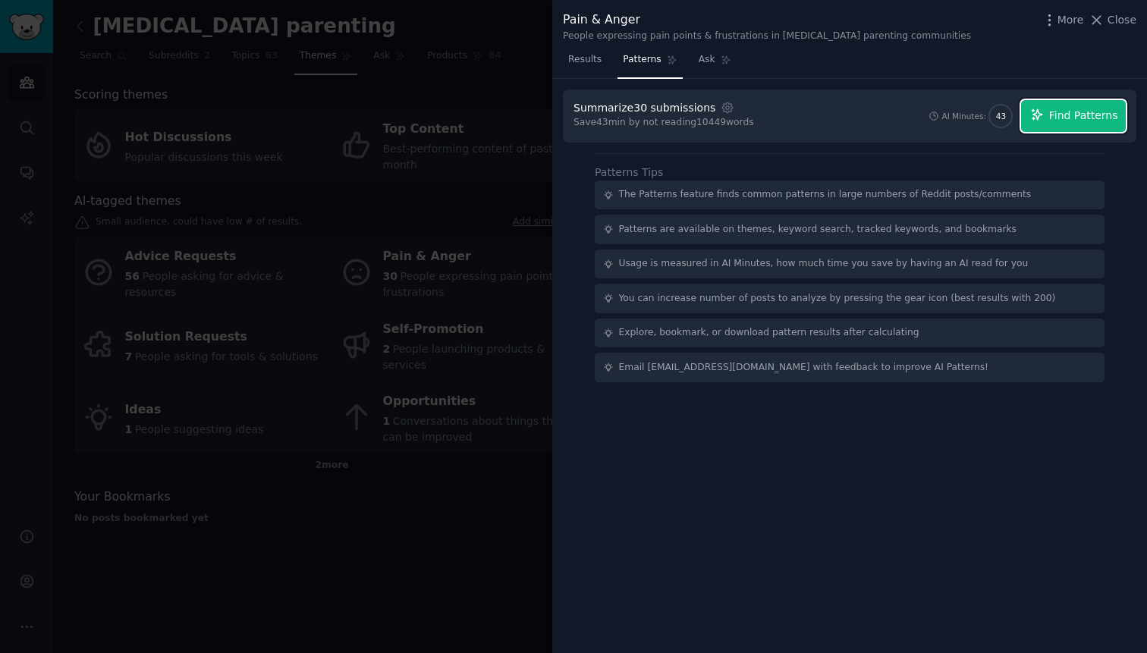
click at [1060, 118] on span "Find Patterns" at bounding box center [1083, 116] width 69 height 16
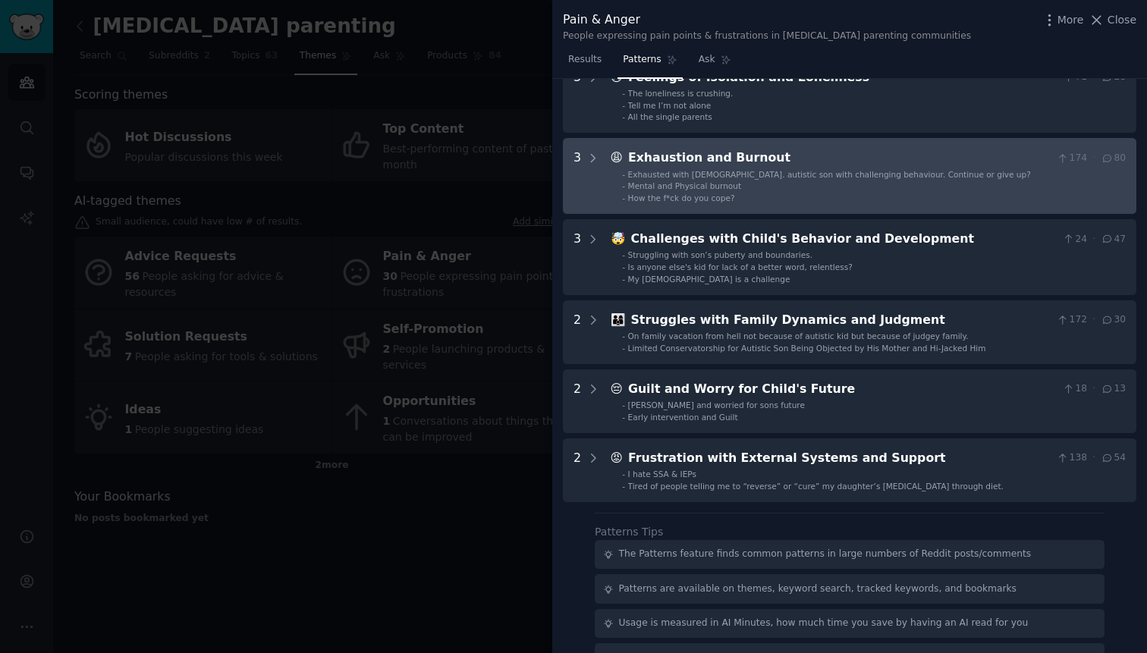
scroll to position [91, 0]
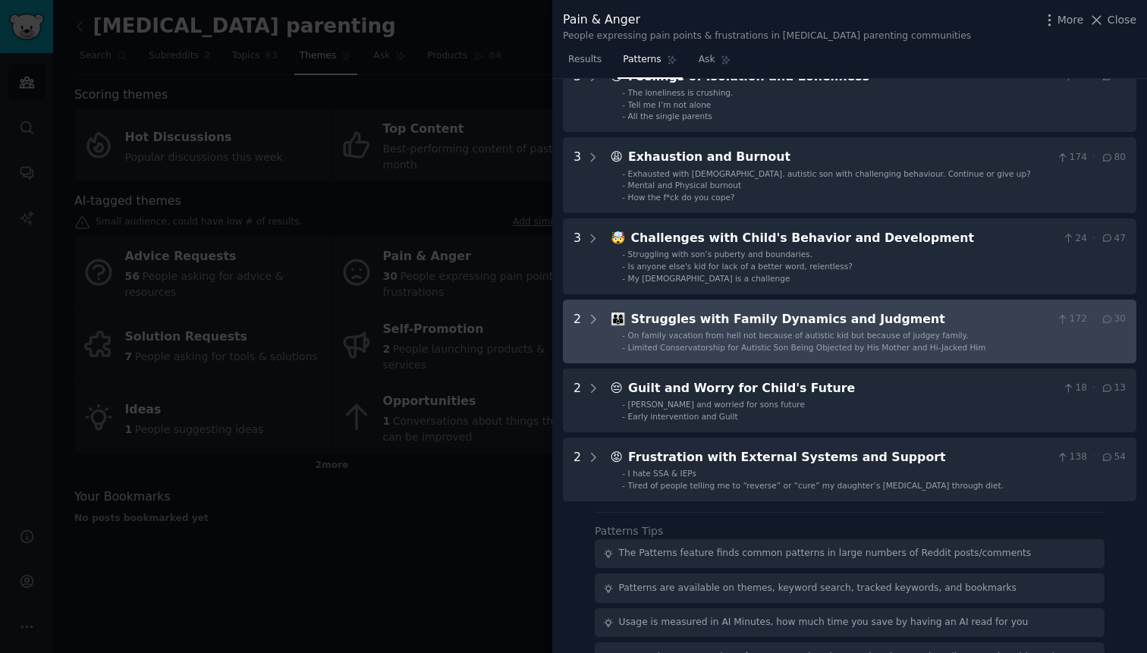
click at [744, 332] on span "On family vacation from hell not because of autistic kid but because of judgey …" at bounding box center [798, 335] width 341 height 9
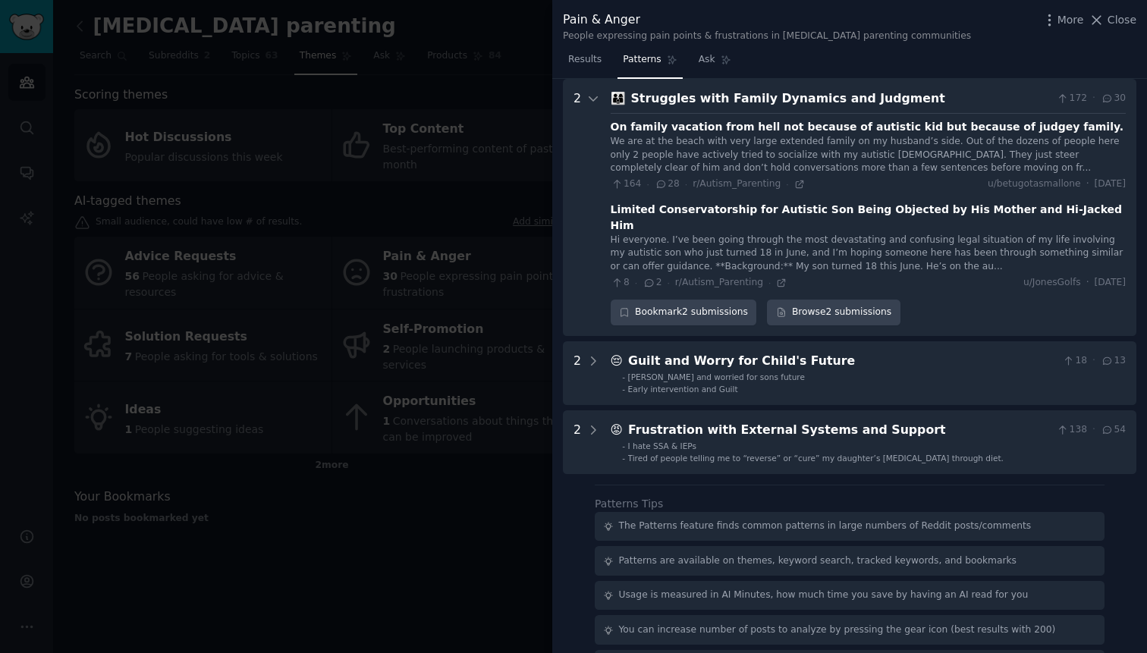
scroll to position [312, 0]
click at [817, 300] on link "Browse 2 submissions" at bounding box center [833, 313] width 133 height 26
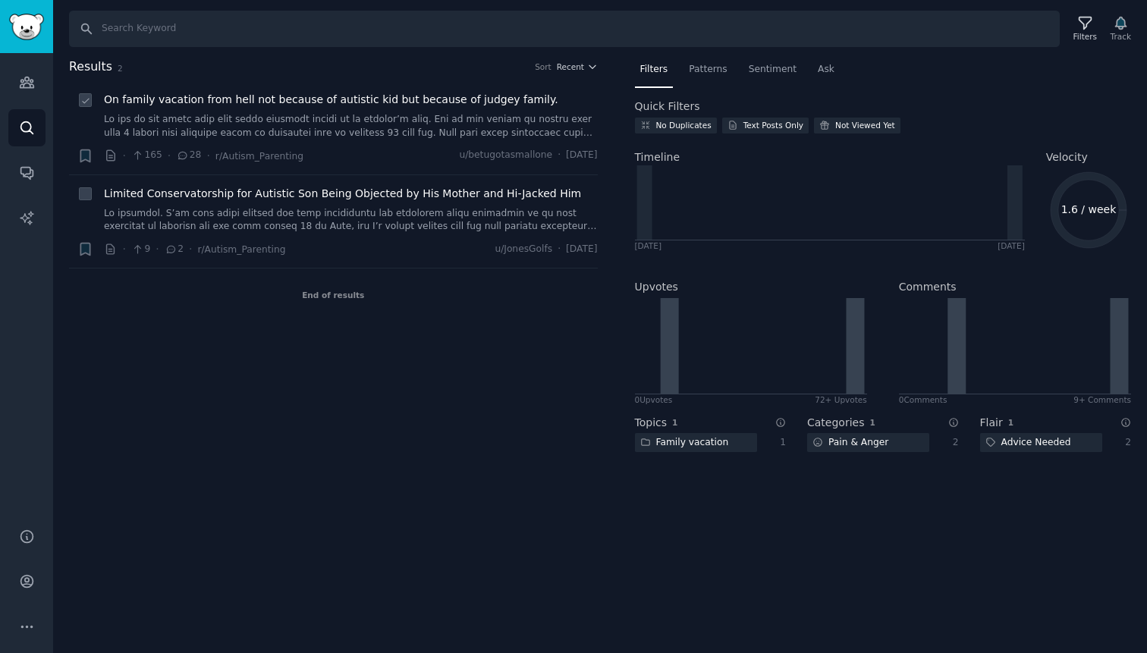
click at [509, 105] on span "On family vacation from hell not because of autistic kid but because of judgey …" at bounding box center [331, 100] width 454 height 16
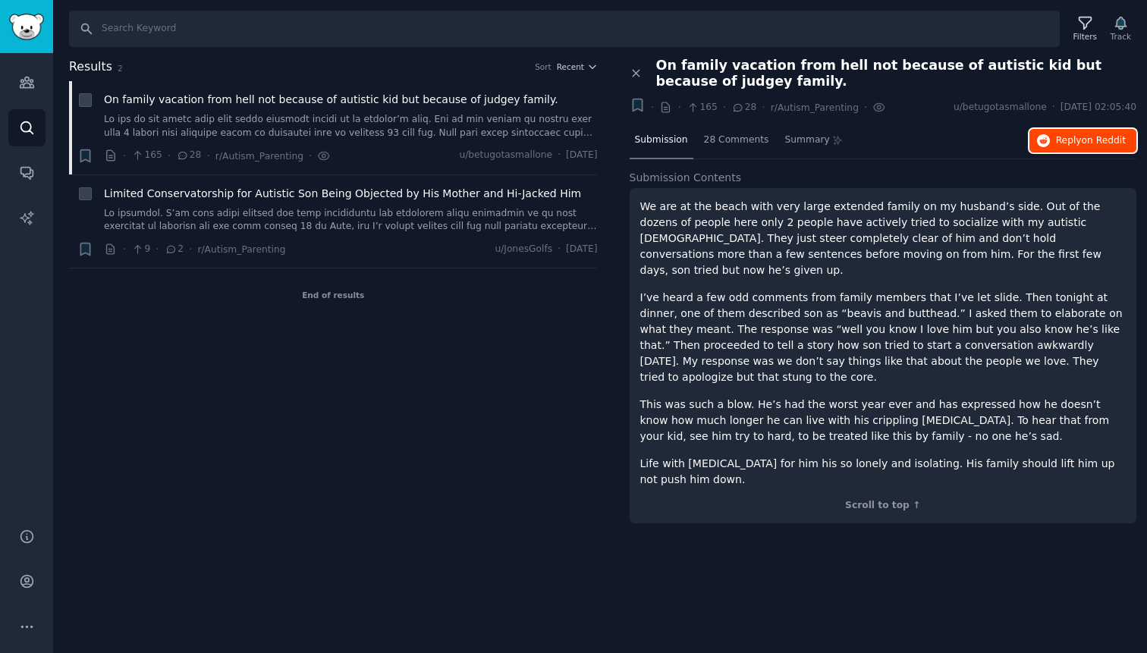
click at [1055, 138] on button "Reply on Reddit" at bounding box center [1083, 141] width 107 height 24
